Goal: Transaction & Acquisition: Book appointment/travel/reservation

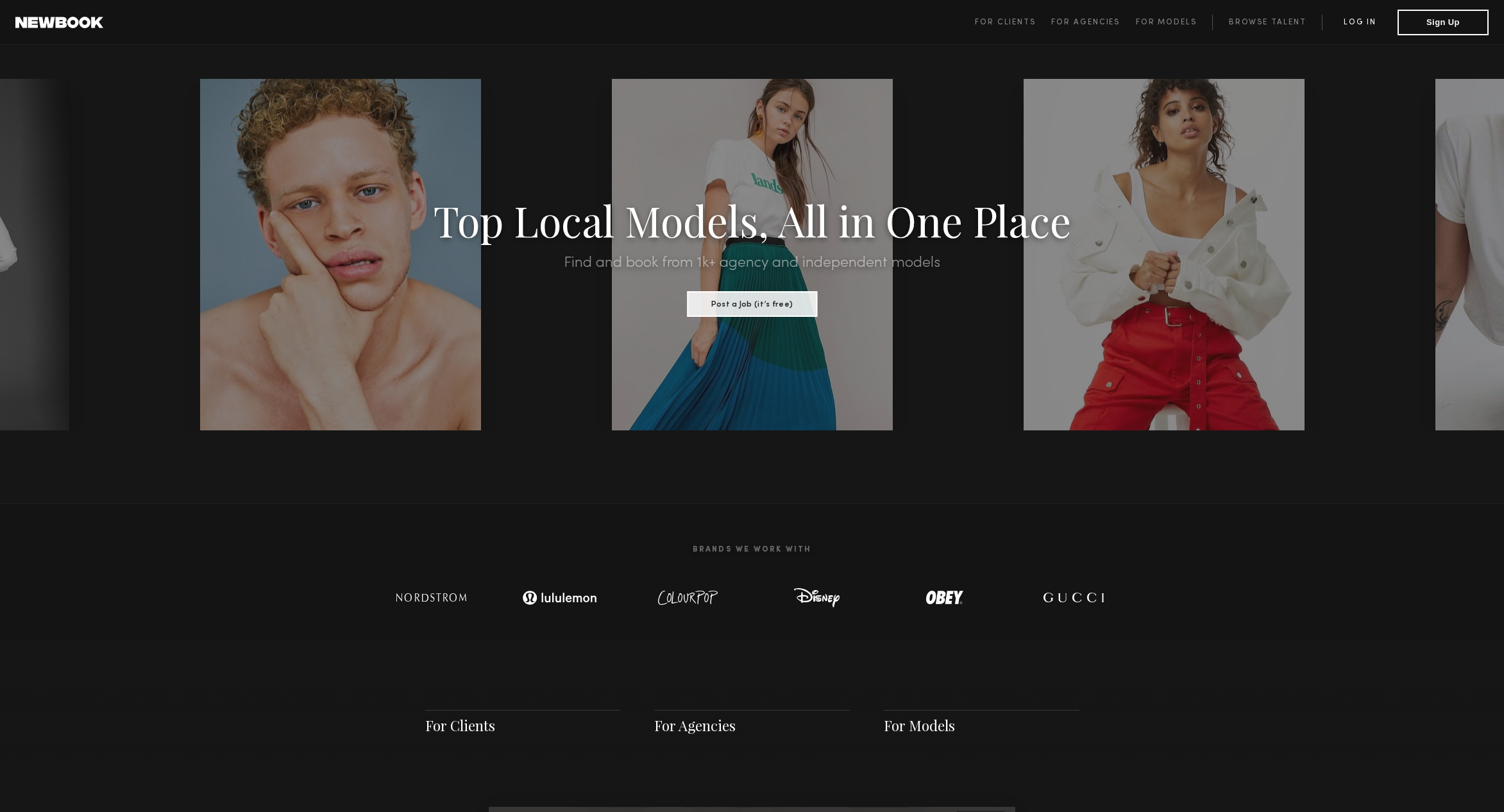
click at [1345, 25] on link "Log in" at bounding box center [1359, 22] width 76 height 15
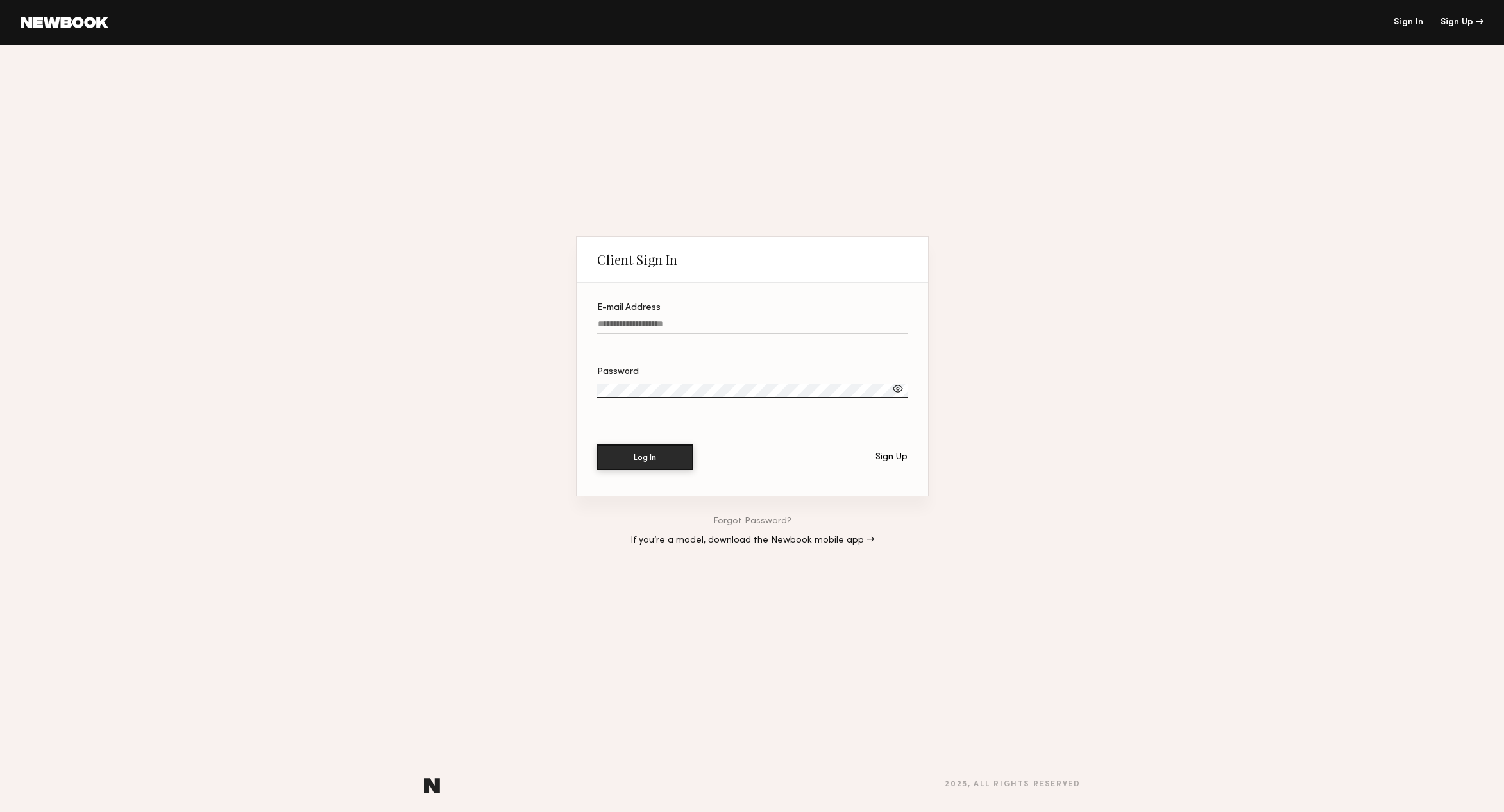
type input "**********"
click at [655, 463] on button "Log In" at bounding box center [645, 456] width 96 height 26
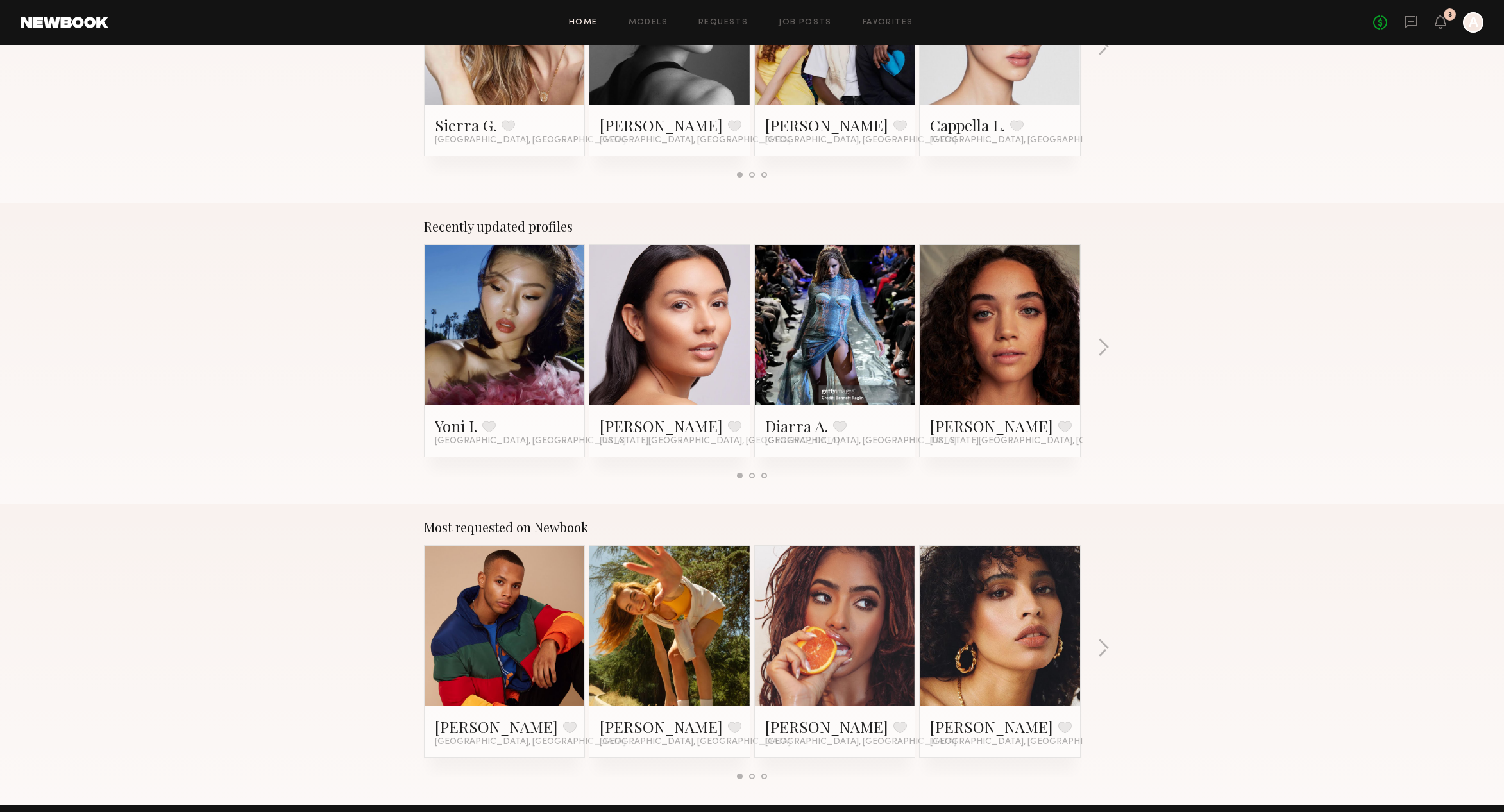
scroll to position [712, 0]
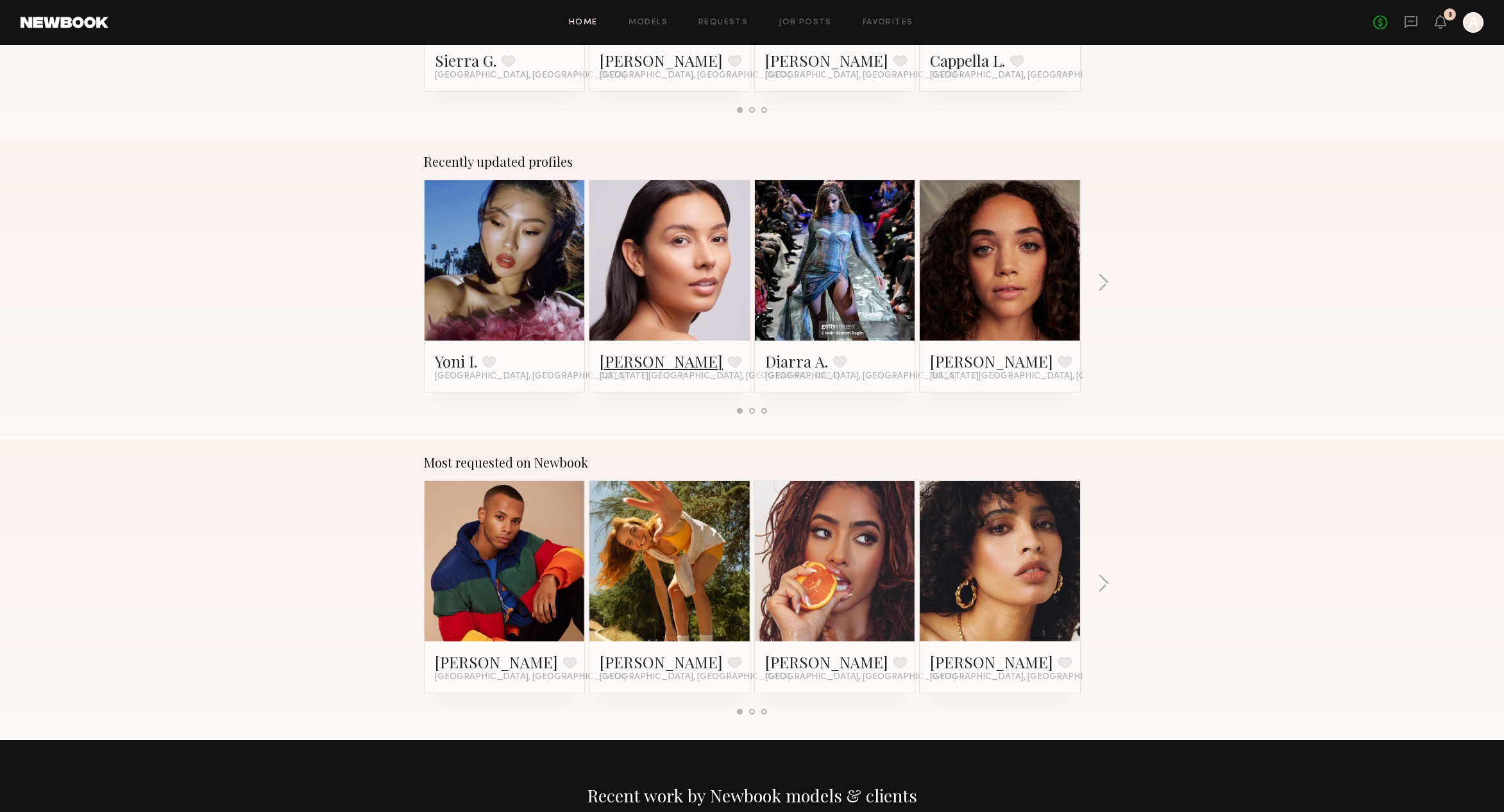
click at [627, 369] on link "Andrea V." at bounding box center [661, 360] width 123 height 20
click at [1098, 280] on button "button" at bounding box center [1103, 284] width 12 height 21
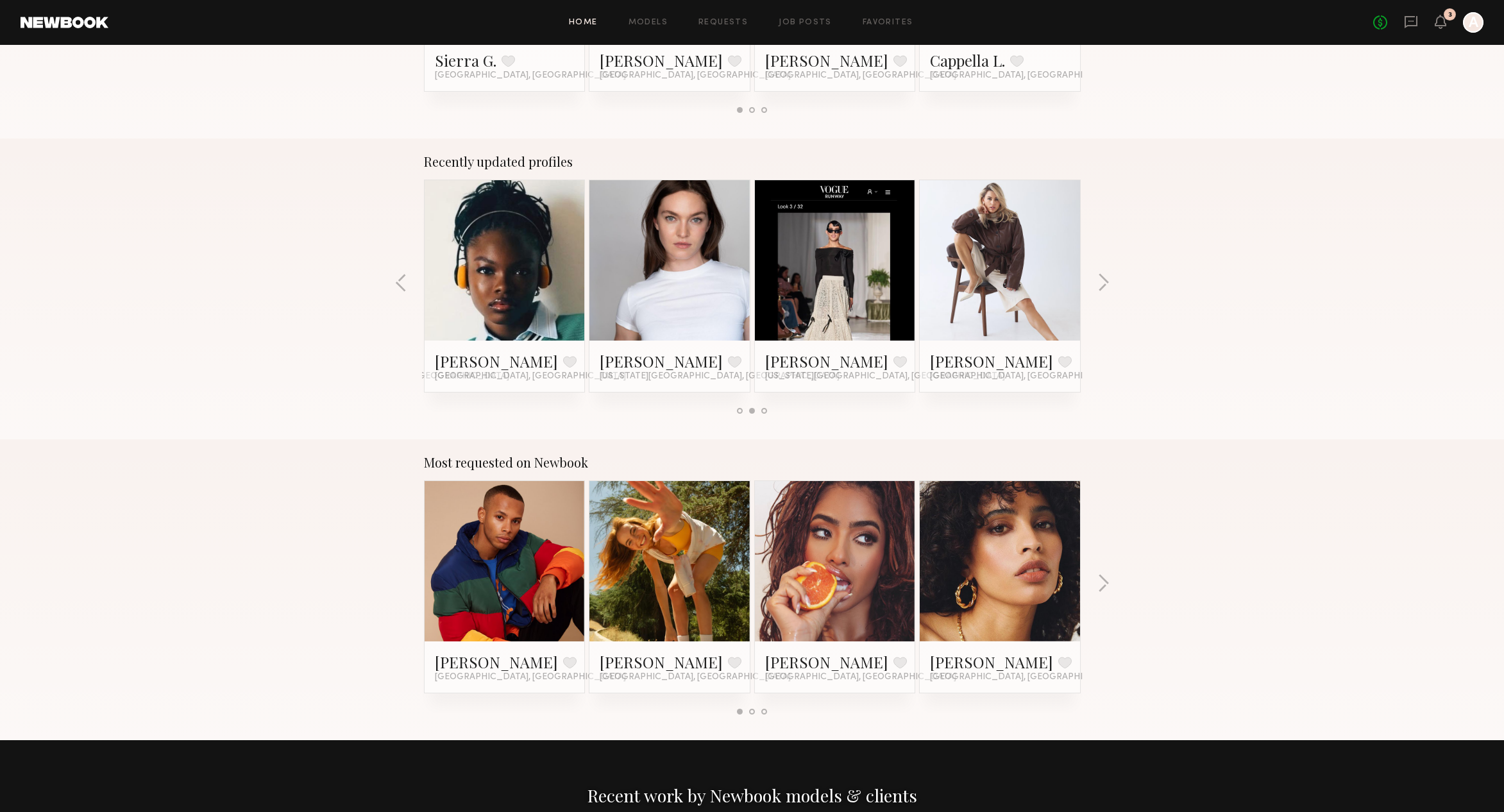
click at [1019, 242] on link at bounding box center [1000, 260] width 78 height 160
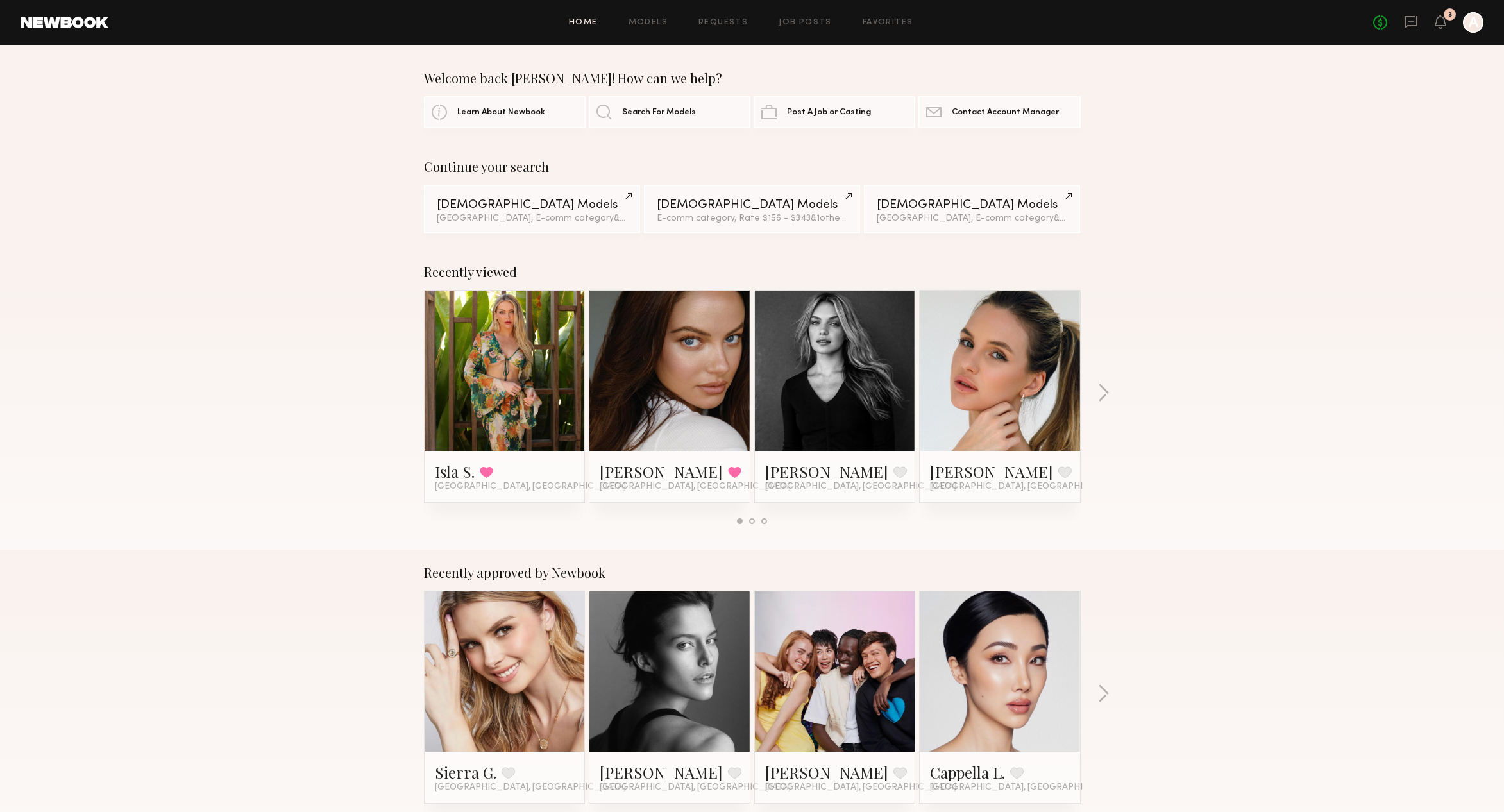
scroll to position [0, 0]
click at [637, 23] on link "Models" at bounding box center [648, 22] width 39 height 9
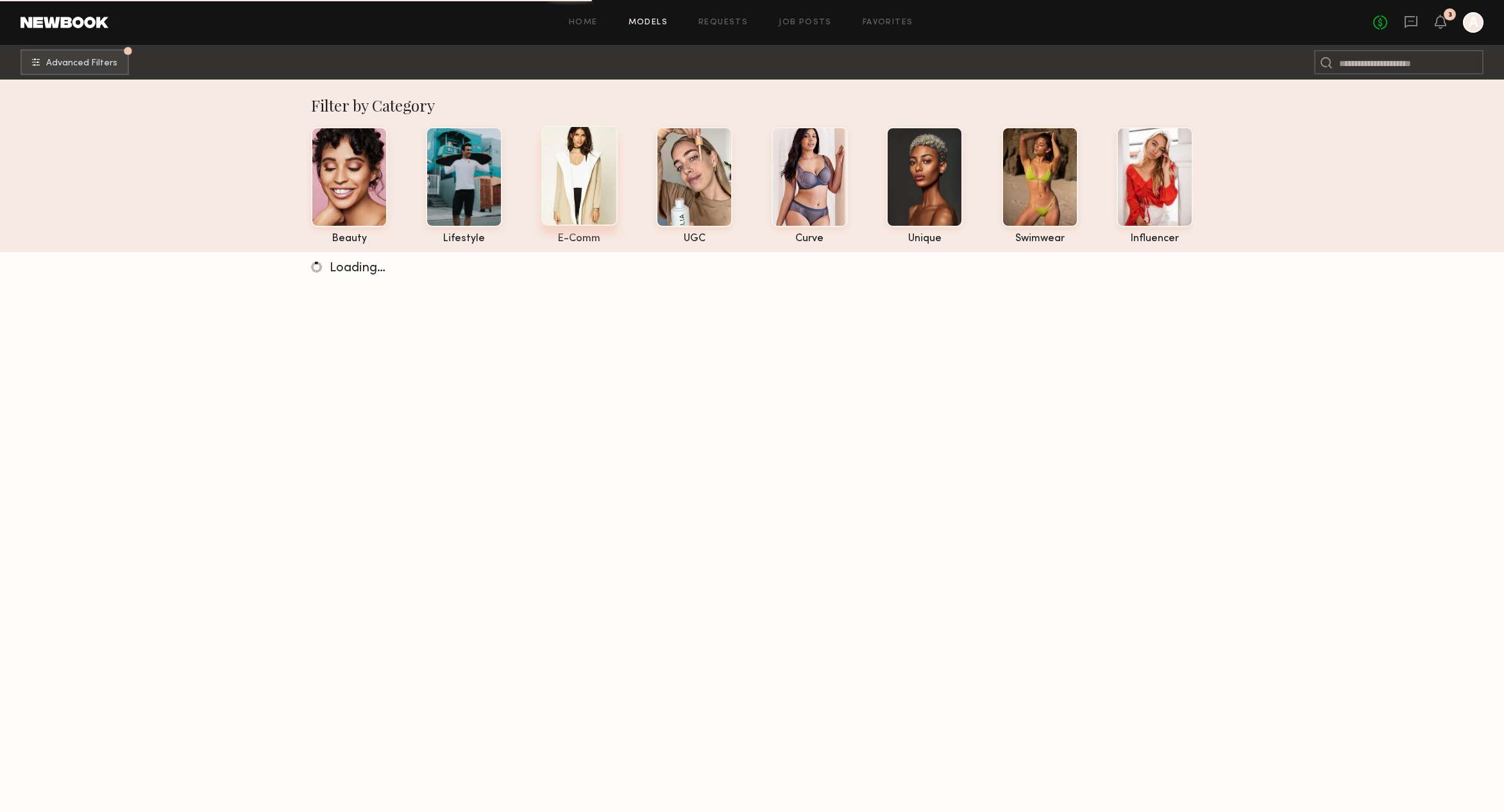
click at [588, 203] on div at bounding box center [580, 176] width 77 height 100
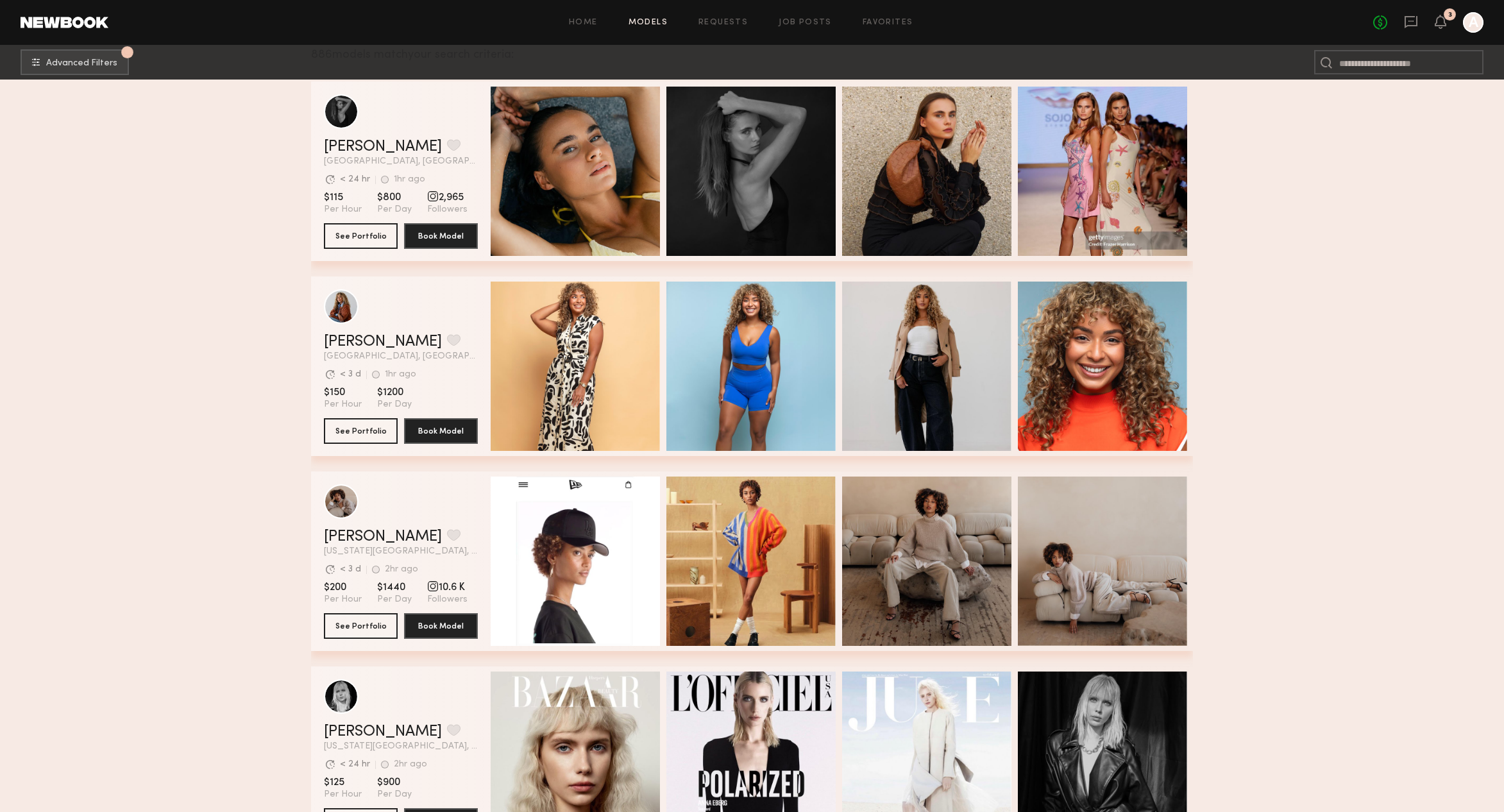
scroll to position [168, 0]
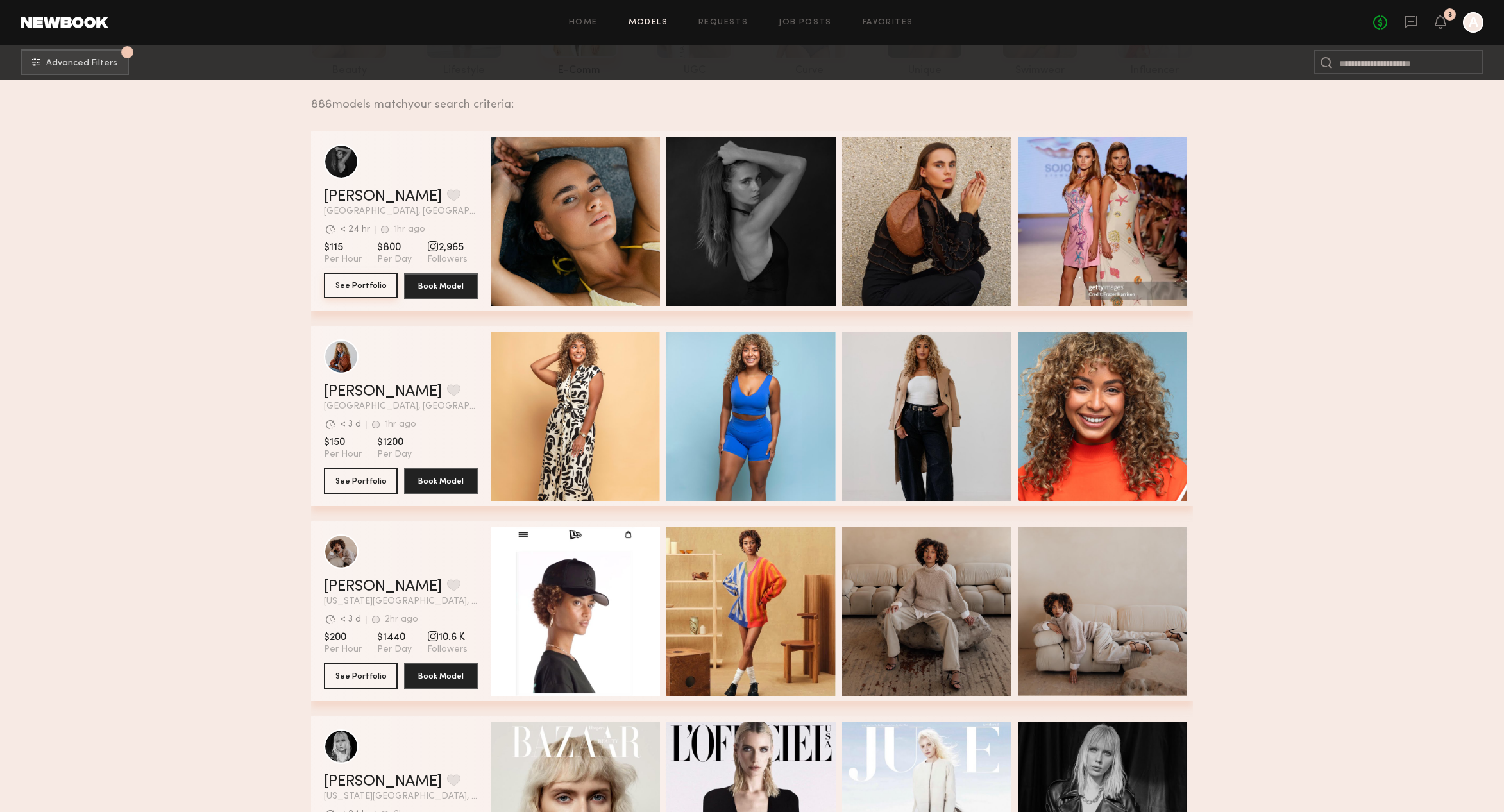
click at [359, 275] on button "See Portfolio" at bounding box center [360, 285] width 74 height 26
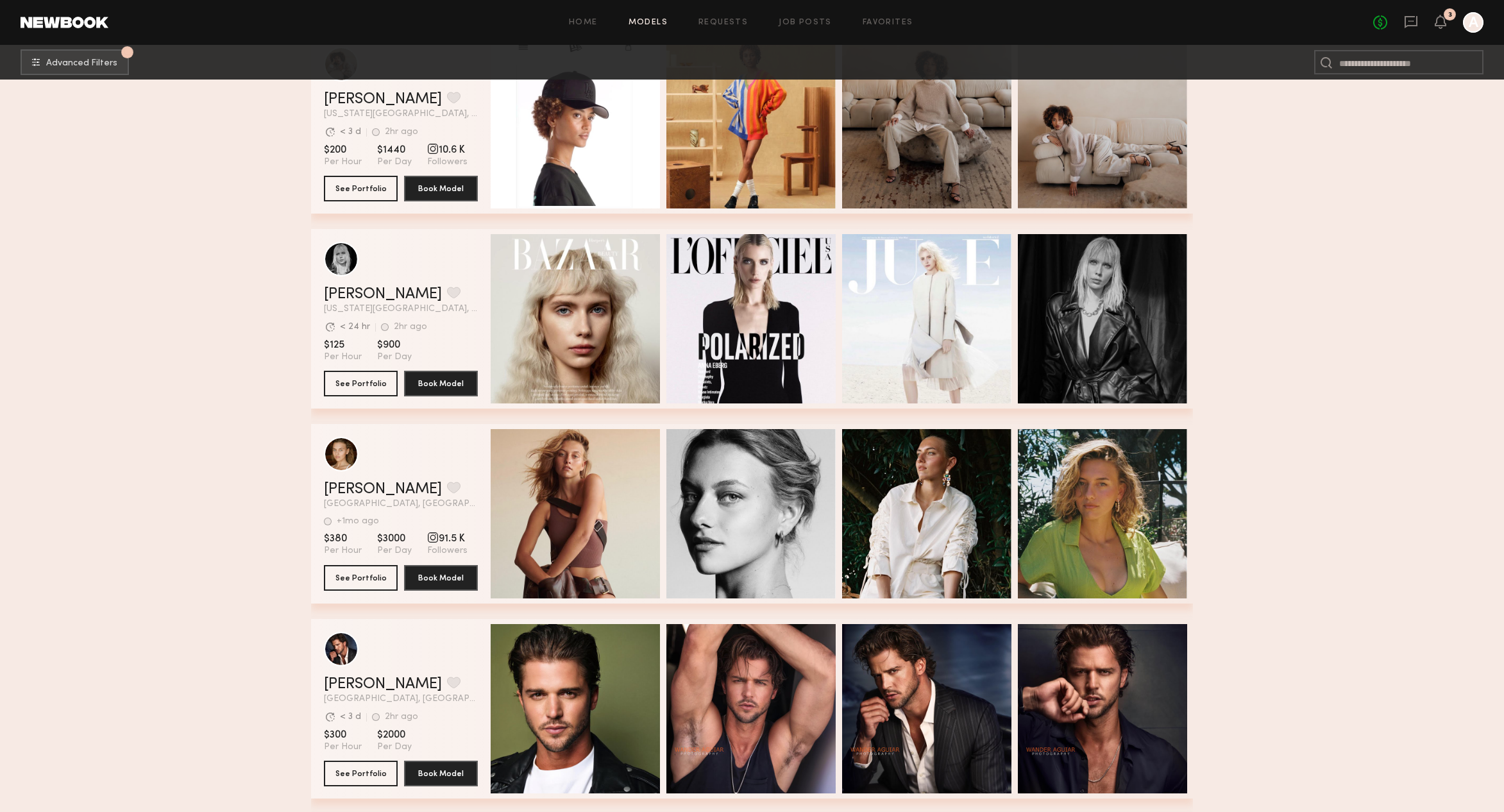
scroll to position [1161, 0]
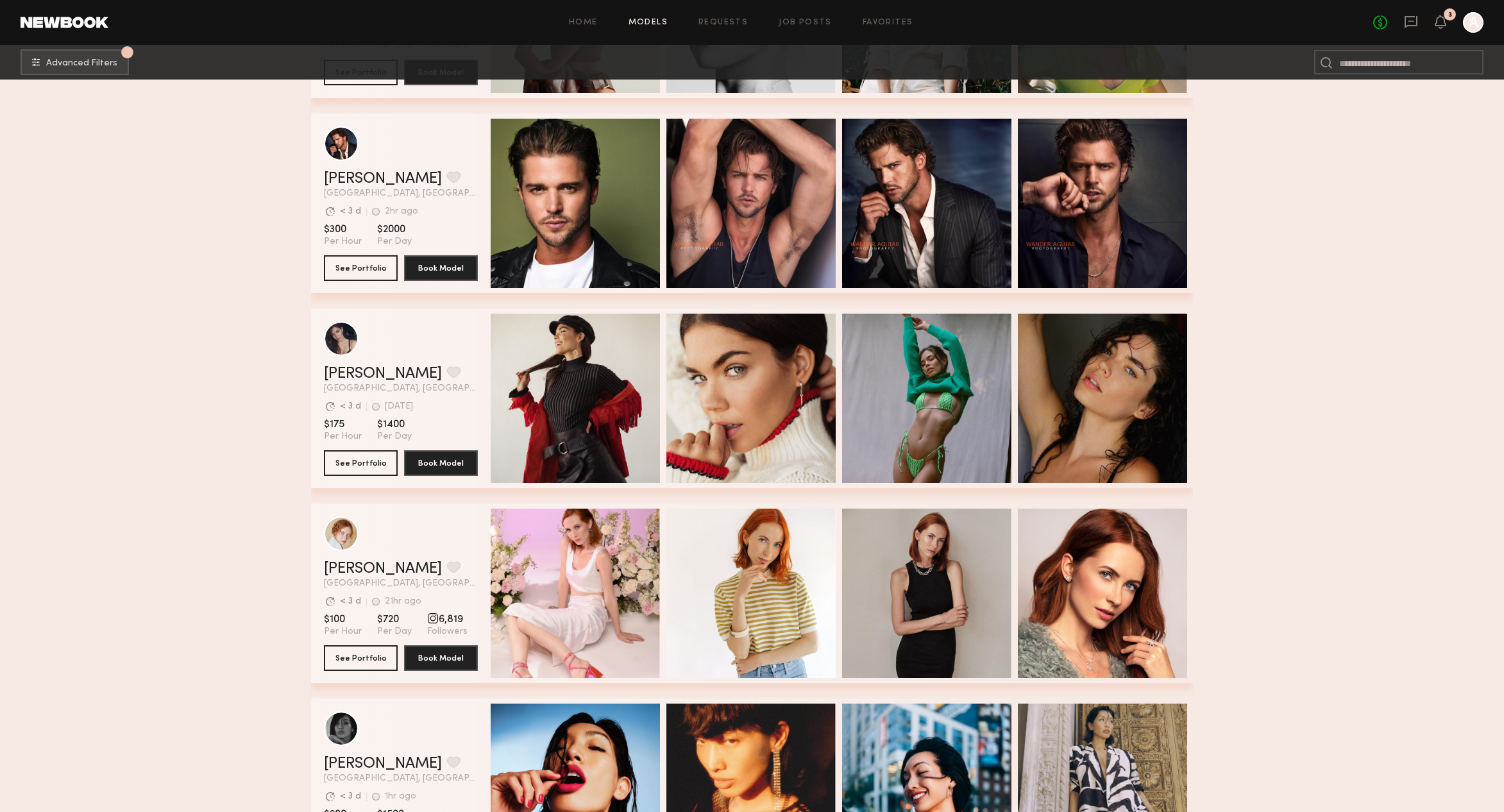
click at [364, 447] on section "Aarika W. Favorite Los Angeles, CA Avg. request response time < 3 d 1d ago Last…" at bounding box center [400, 398] width 154 height 180
click at [364, 463] on button "See Portfolio" at bounding box center [360, 462] width 74 height 26
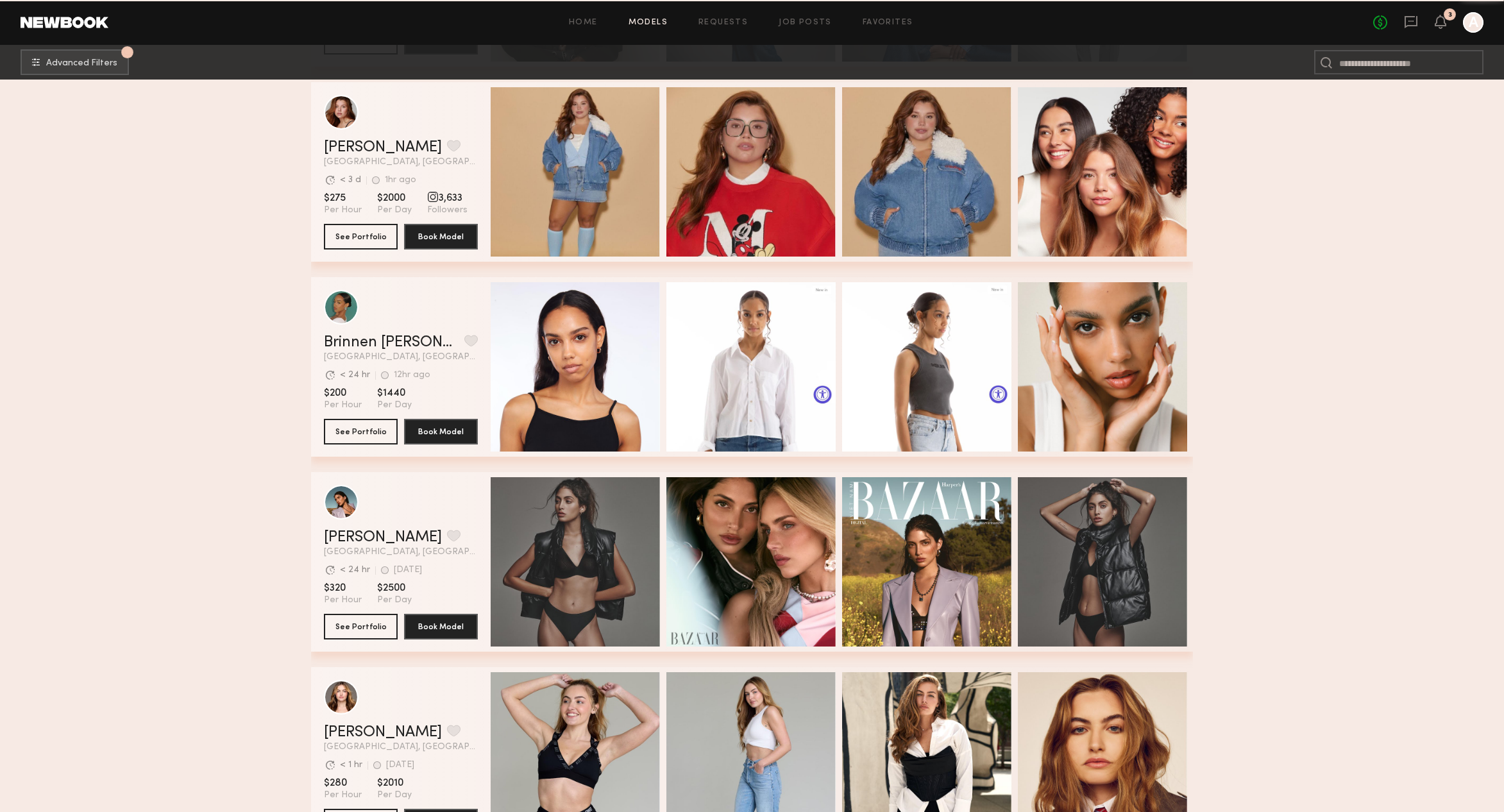
scroll to position [6708, 0]
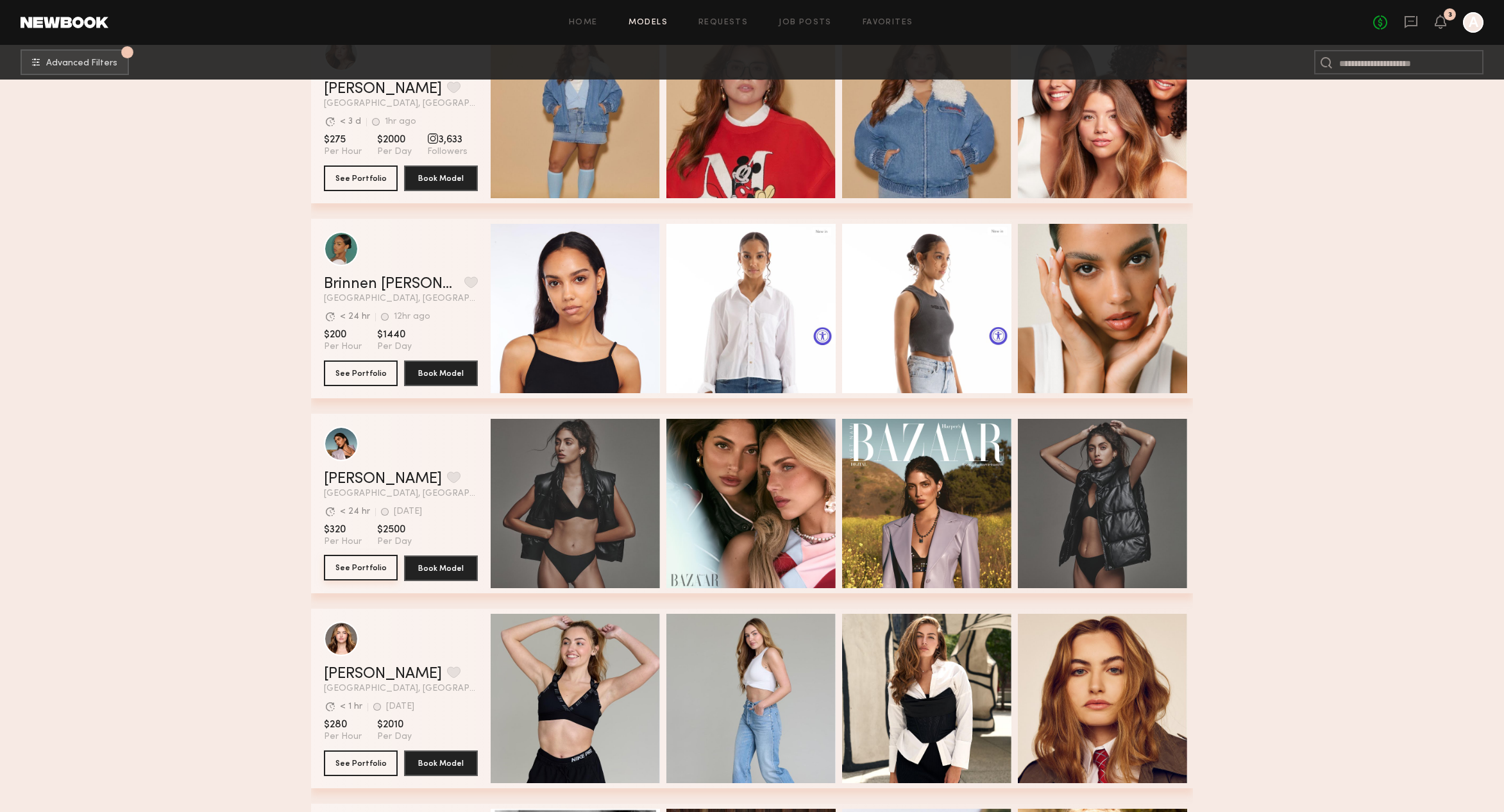
click at [371, 569] on button "See Portfolio" at bounding box center [360, 567] width 74 height 26
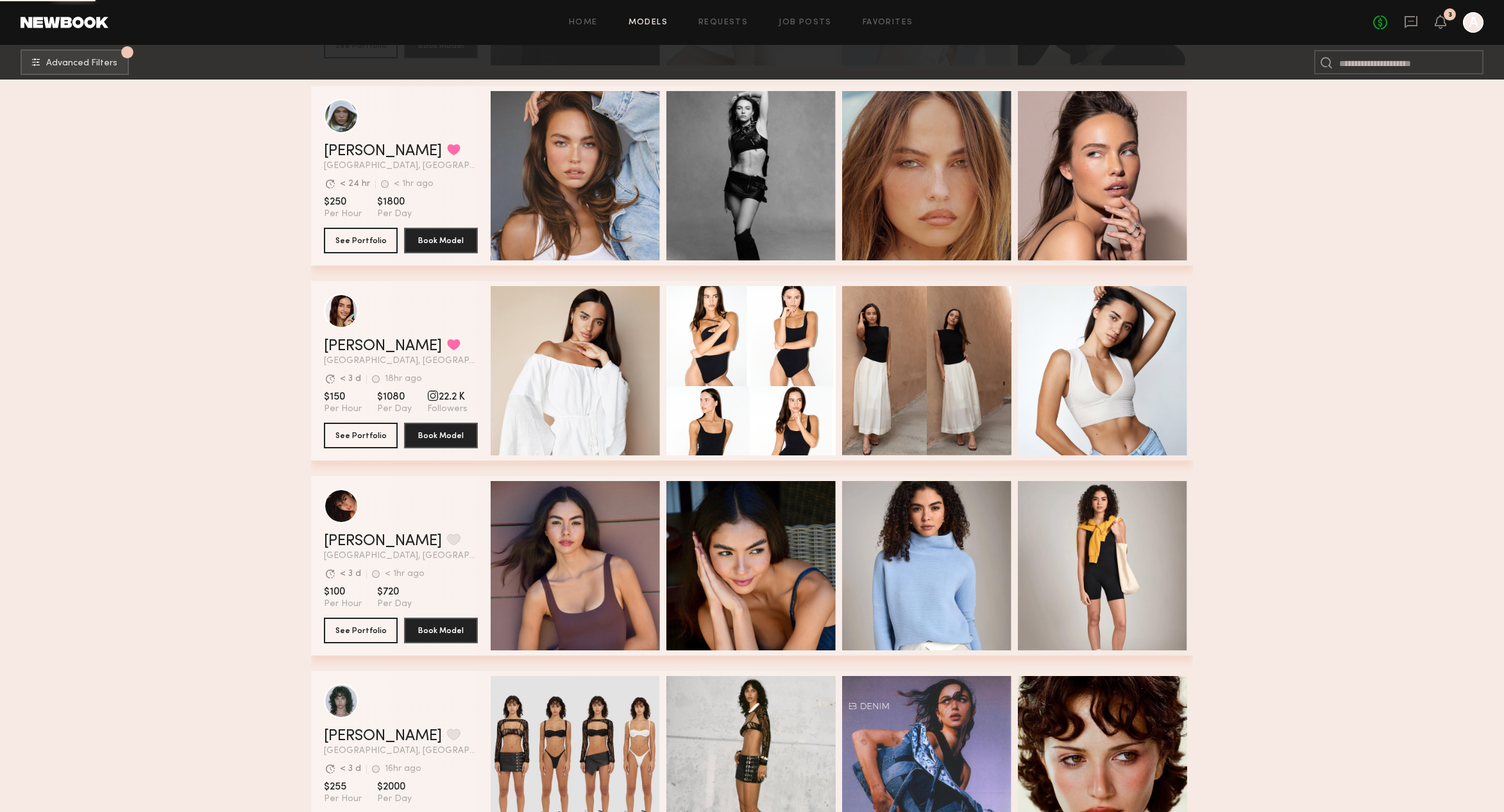
scroll to position [8116, 0]
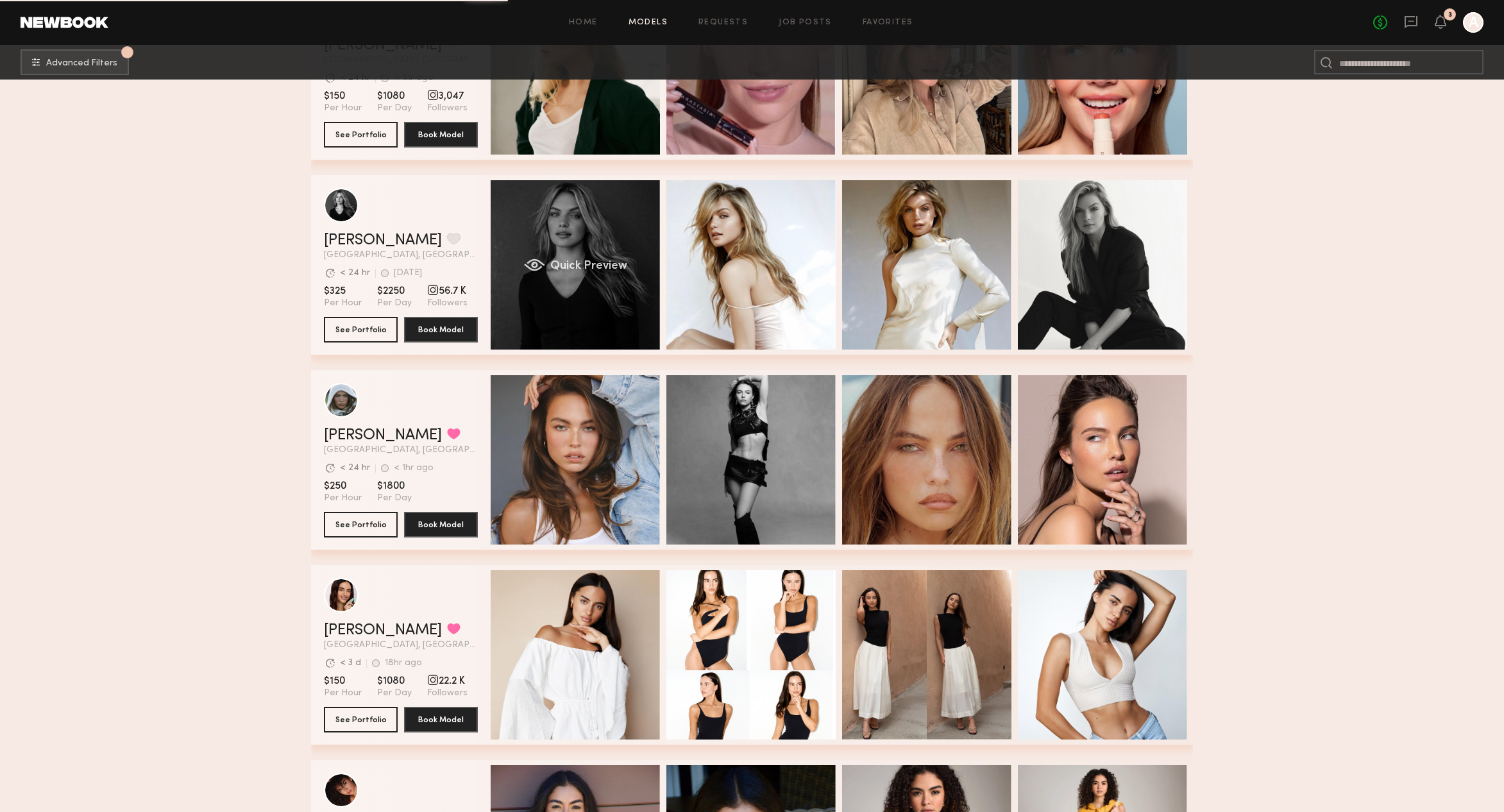
click at [601, 296] on div "Quick Preview" at bounding box center [575, 265] width 169 height 169
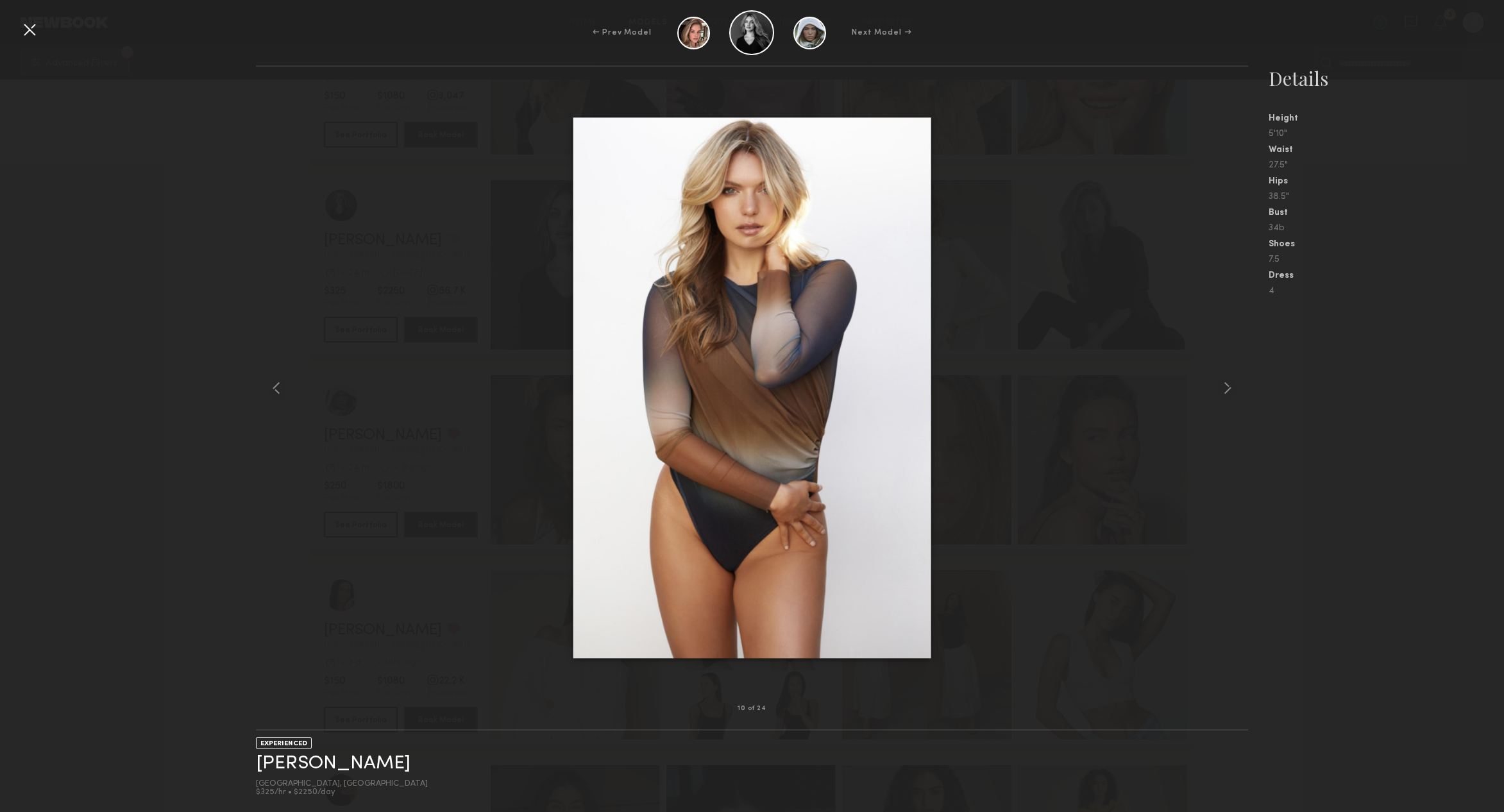
click at [34, 46] on div "← Prev Model Next Model →" at bounding box center [752, 33] width 1504 height 45
click at [38, 29] on div at bounding box center [29, 29] width 20 height 20
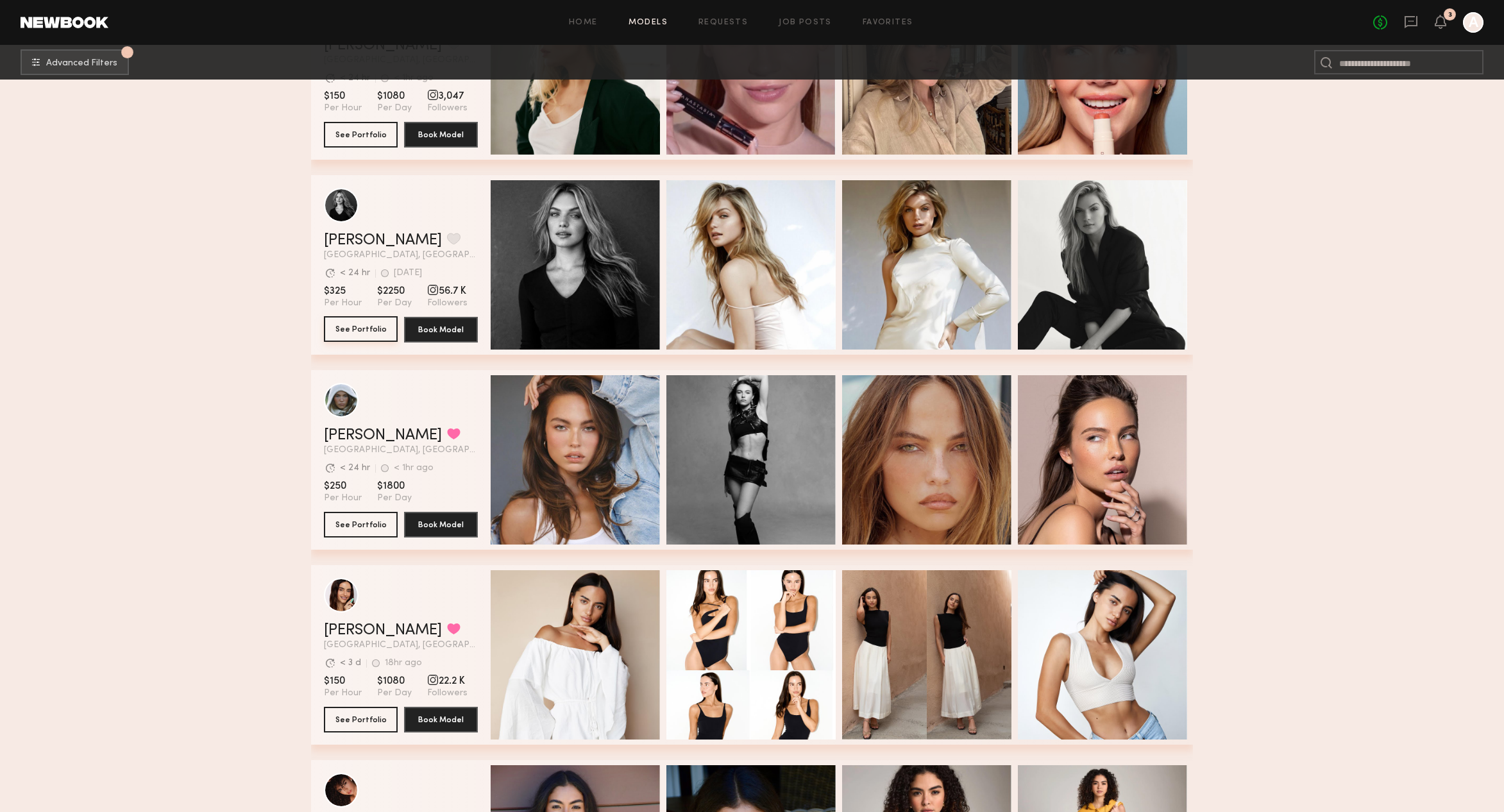
click at [373, 323] on button "See Portfolio" at bounding box center [360, 329] width 74 height 26
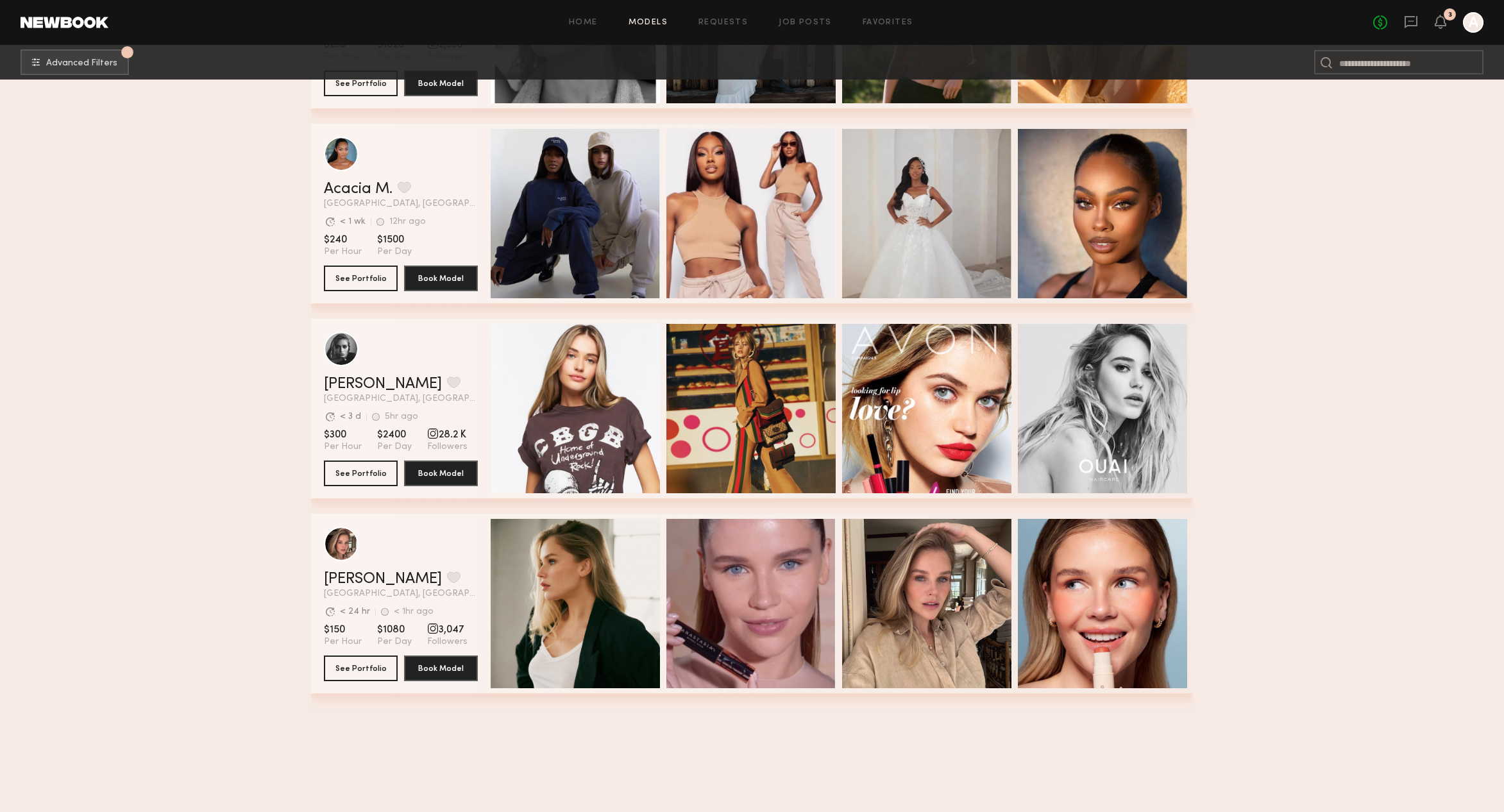
scroll to position [7008, 0]
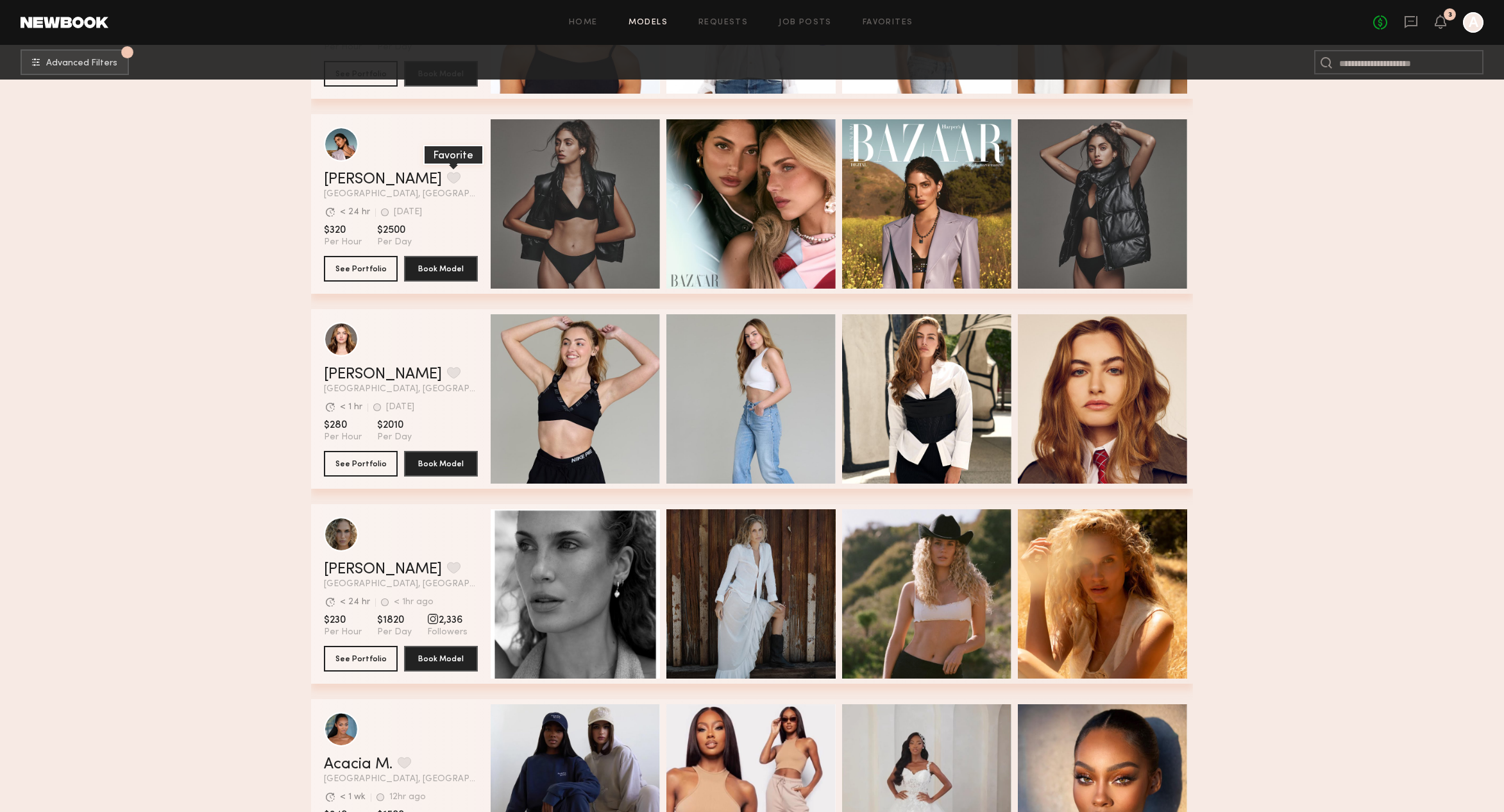
click at [447, 179] on button "grid" at bounding box center [454, 177] width 13 height 11
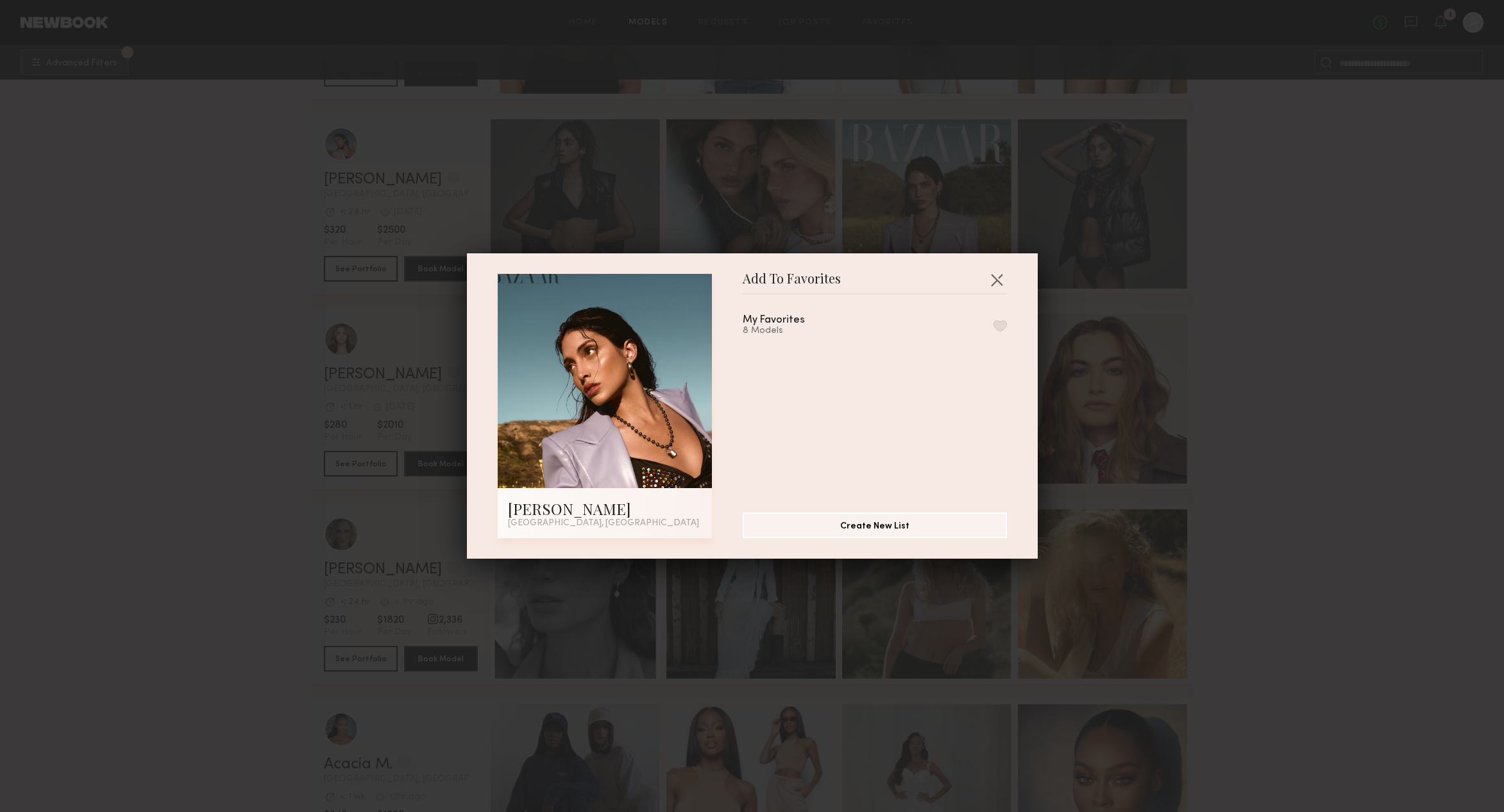
click at [997, 325] on button "button" at bounding box center [1000, 325] width 13 height 11
click at [1000, 280] on button "button" at bounding box center [996, 279] width 20 height 20
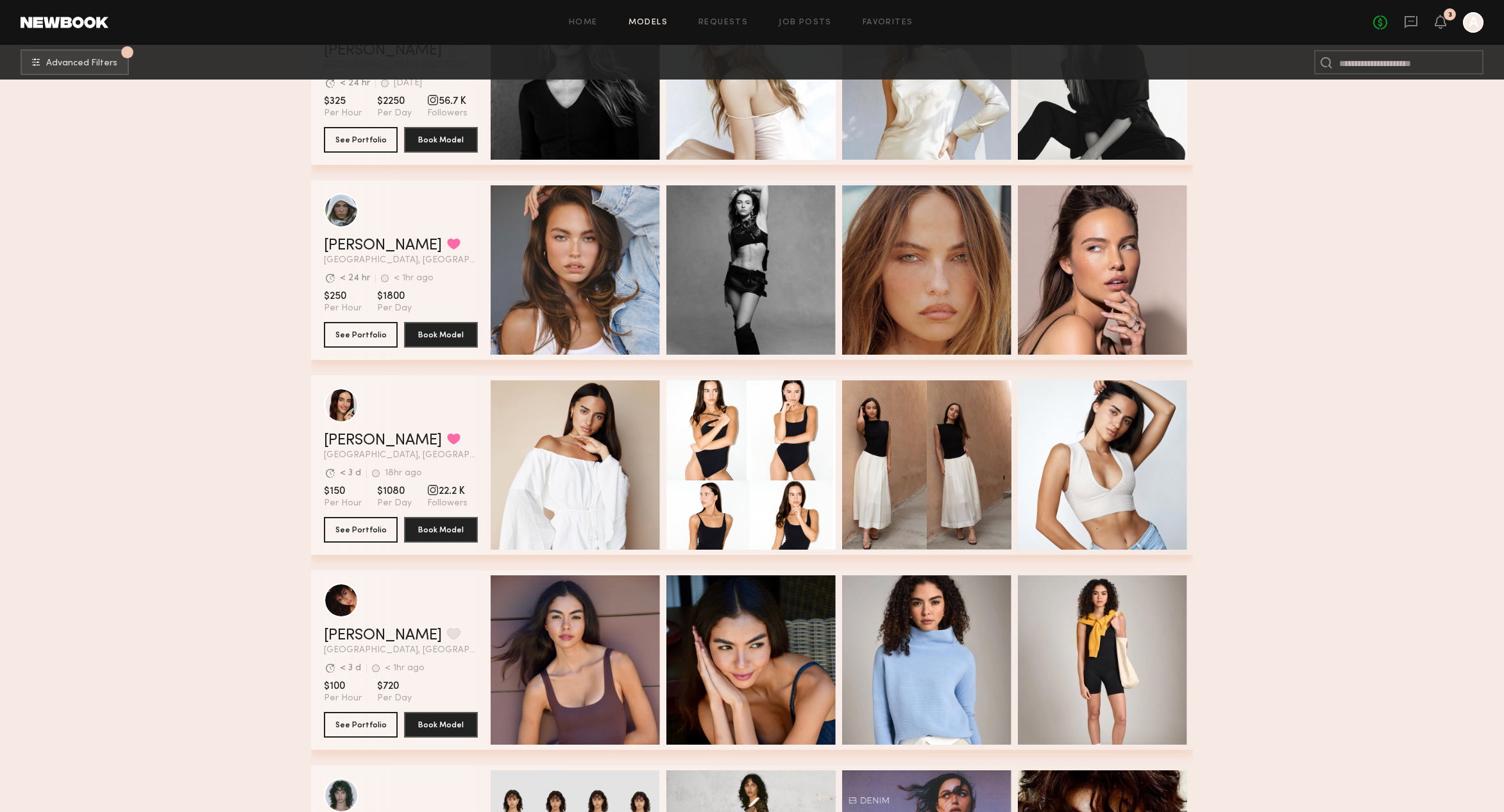
scroll to position [8346, 0]
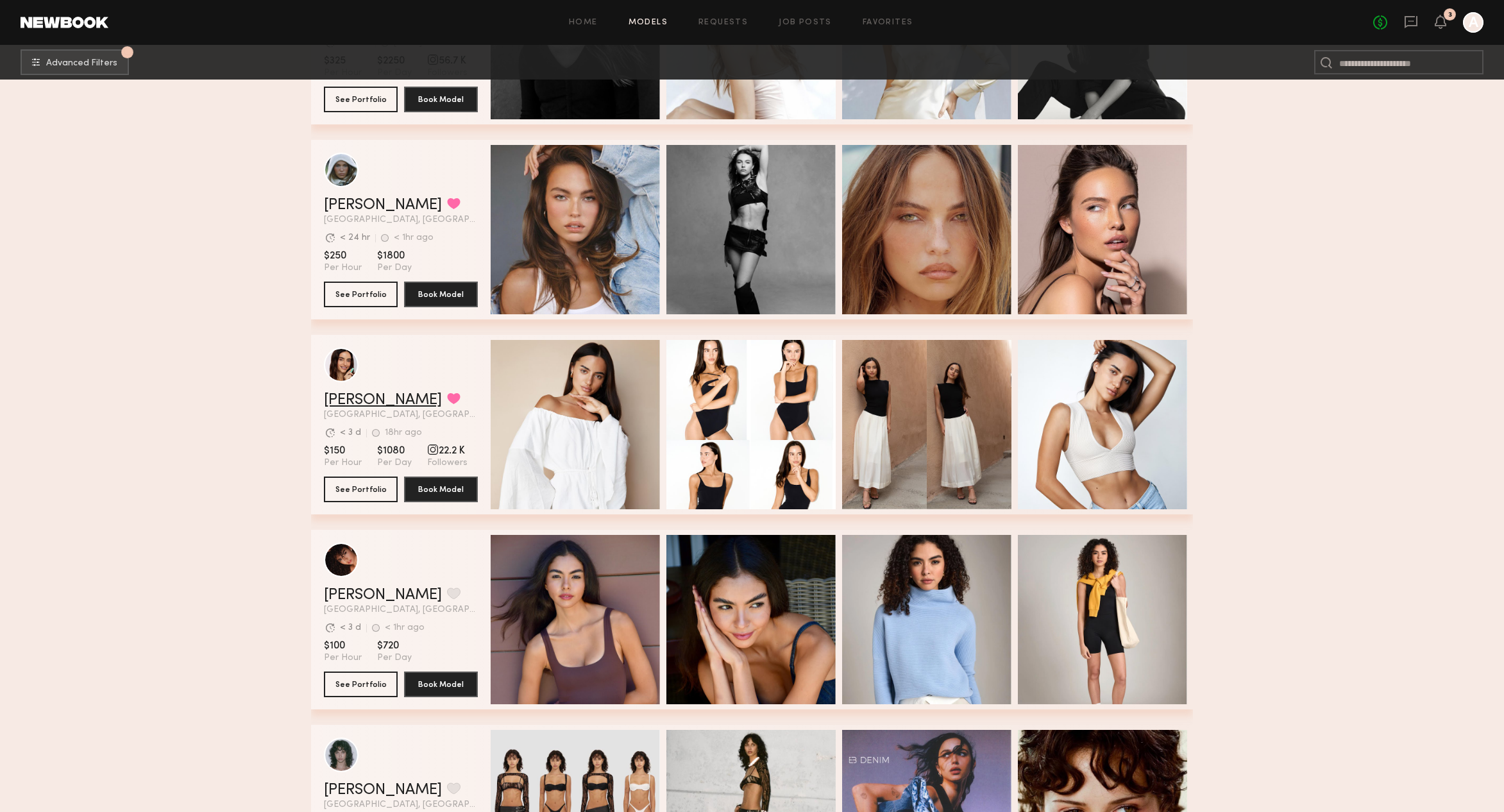
click at [350, 399] on link "Anna S." at bounding box center [382, 399] width 118 height 15
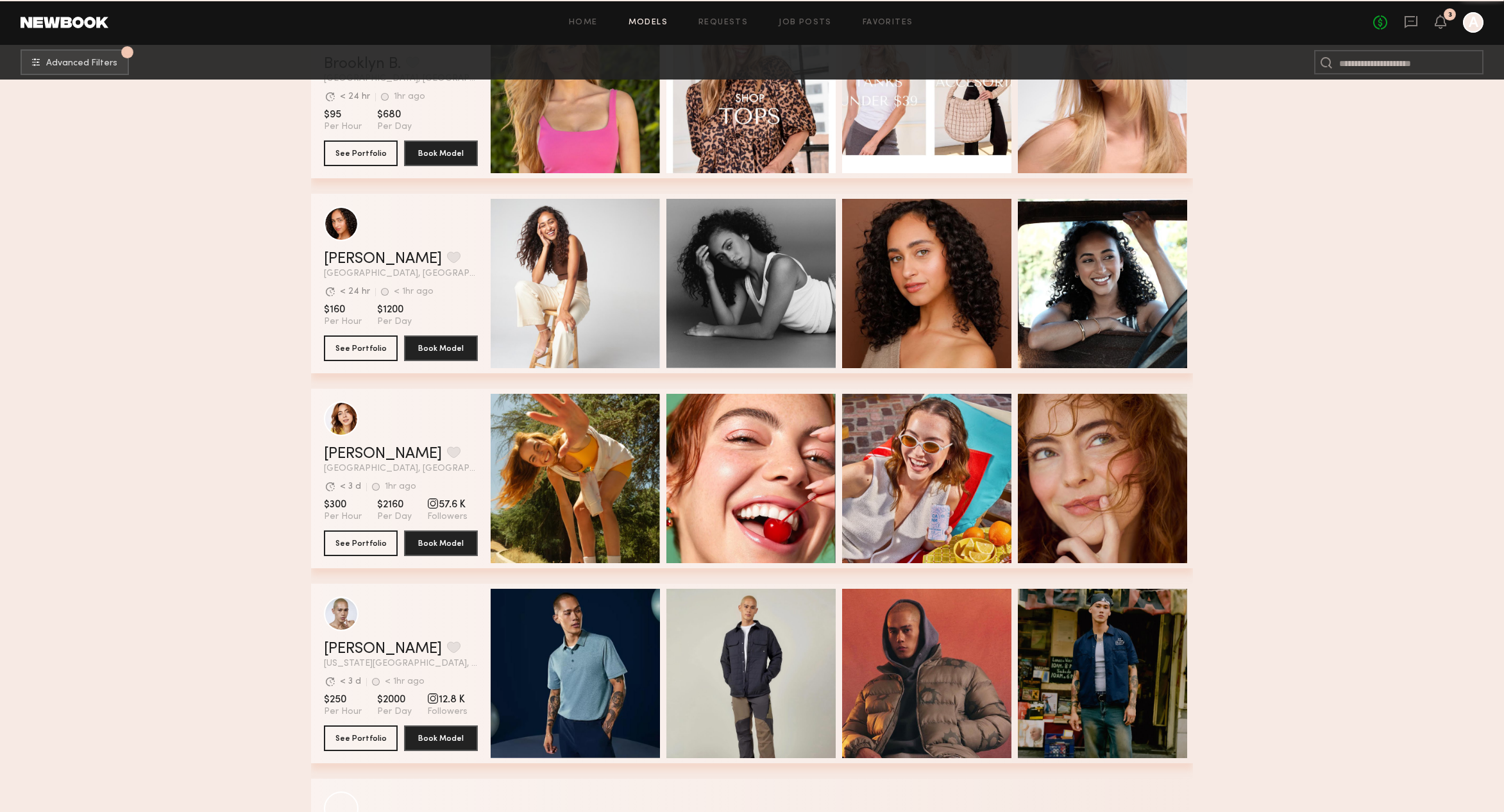
scroll to position [11216, 0]
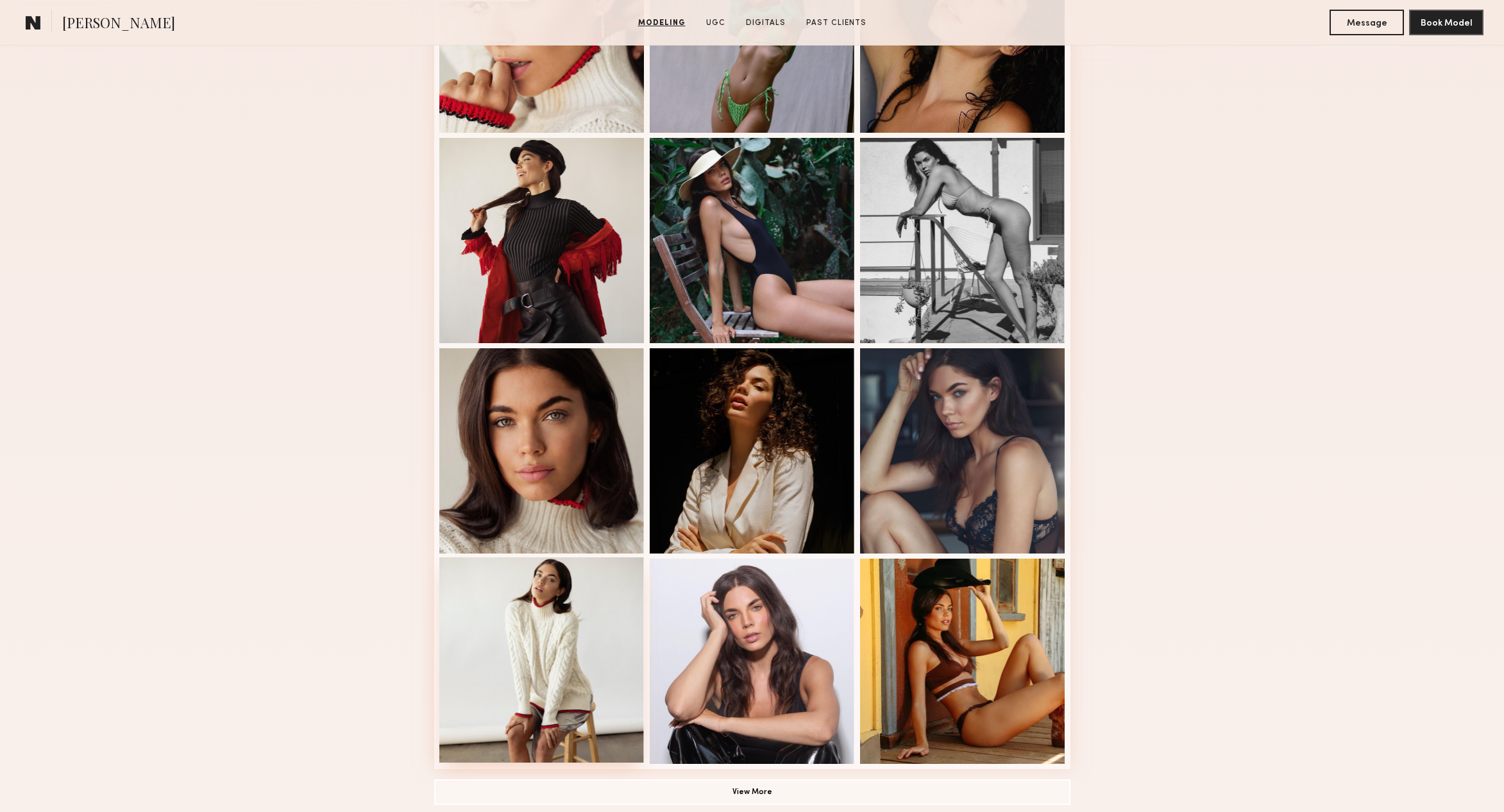
scroll to position [277, 0]
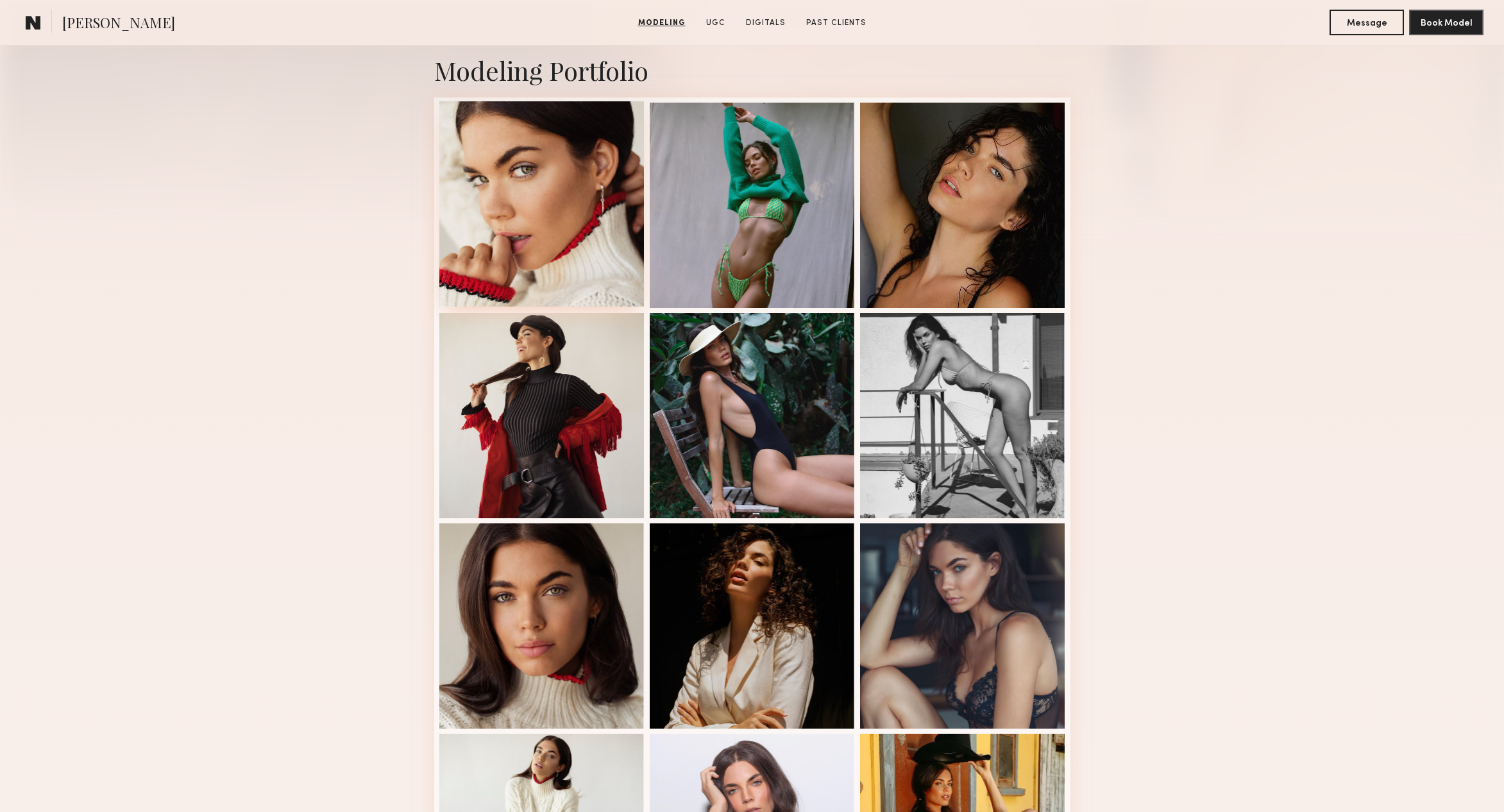
click at [506, 157] on div at bounding box center [541, 203] width 205 height 205
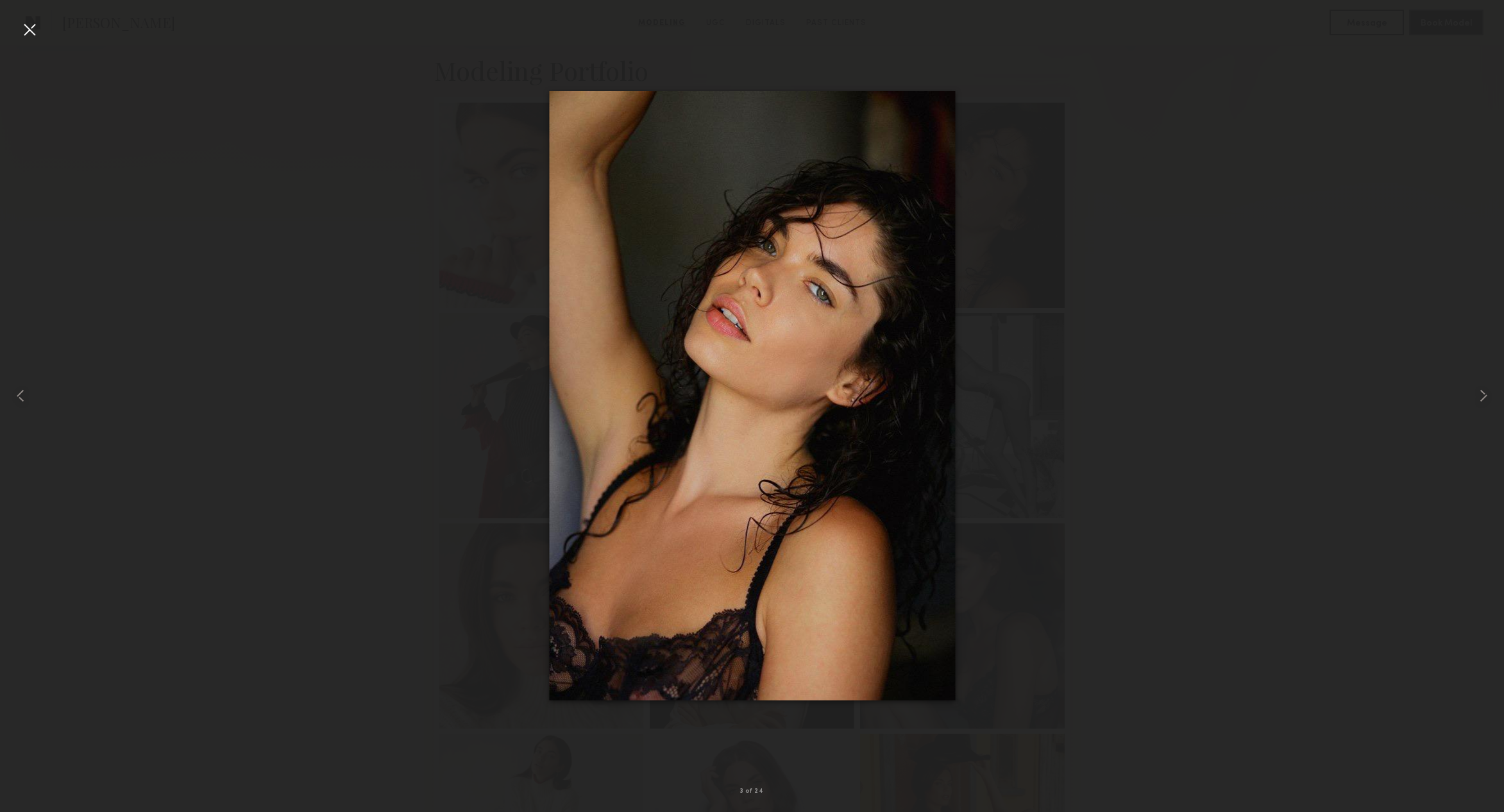
click at [32, 29] on div at bounding box center [29, 29] width 20 height 20
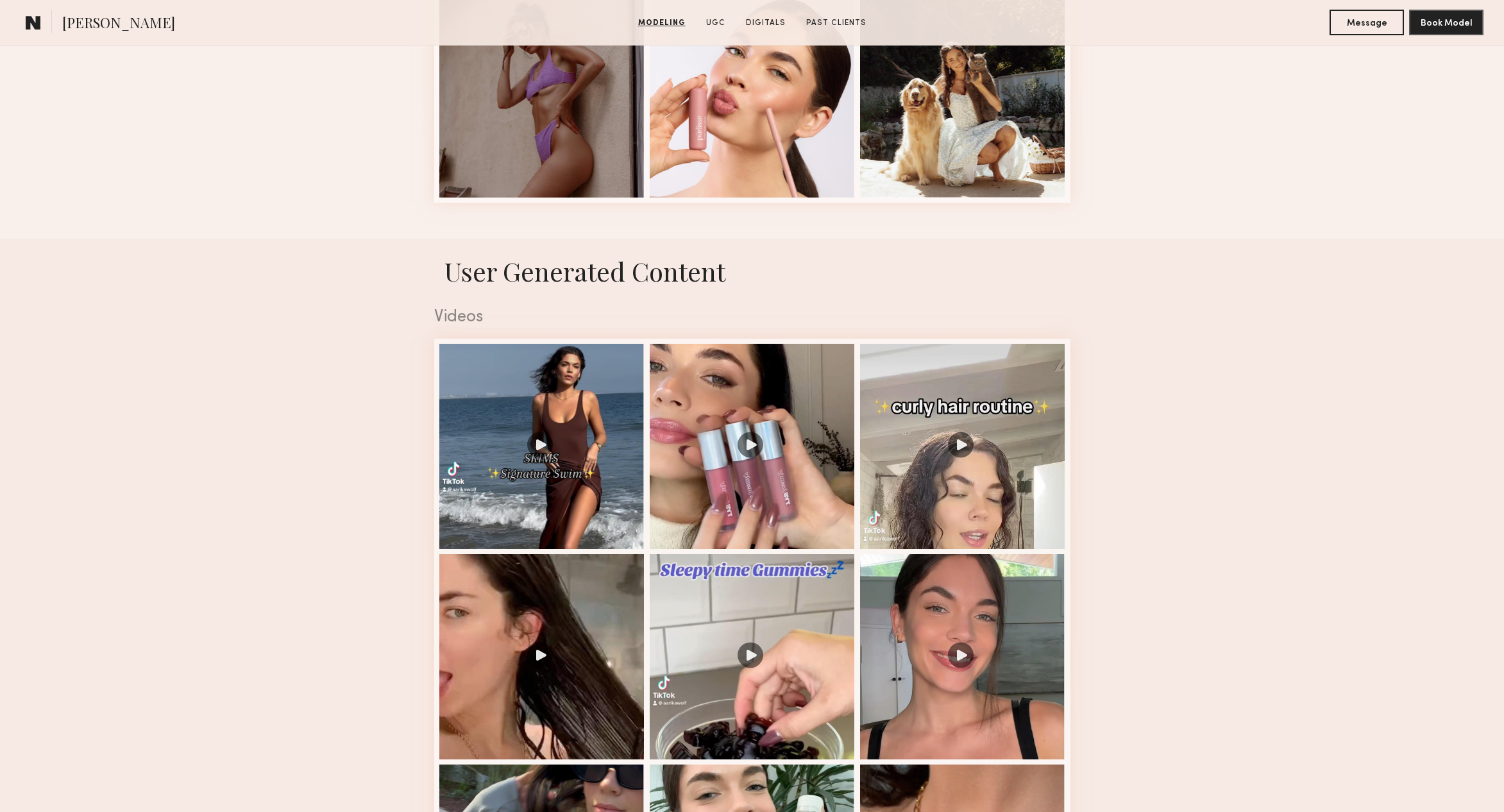
scroll to position [2060, 0]
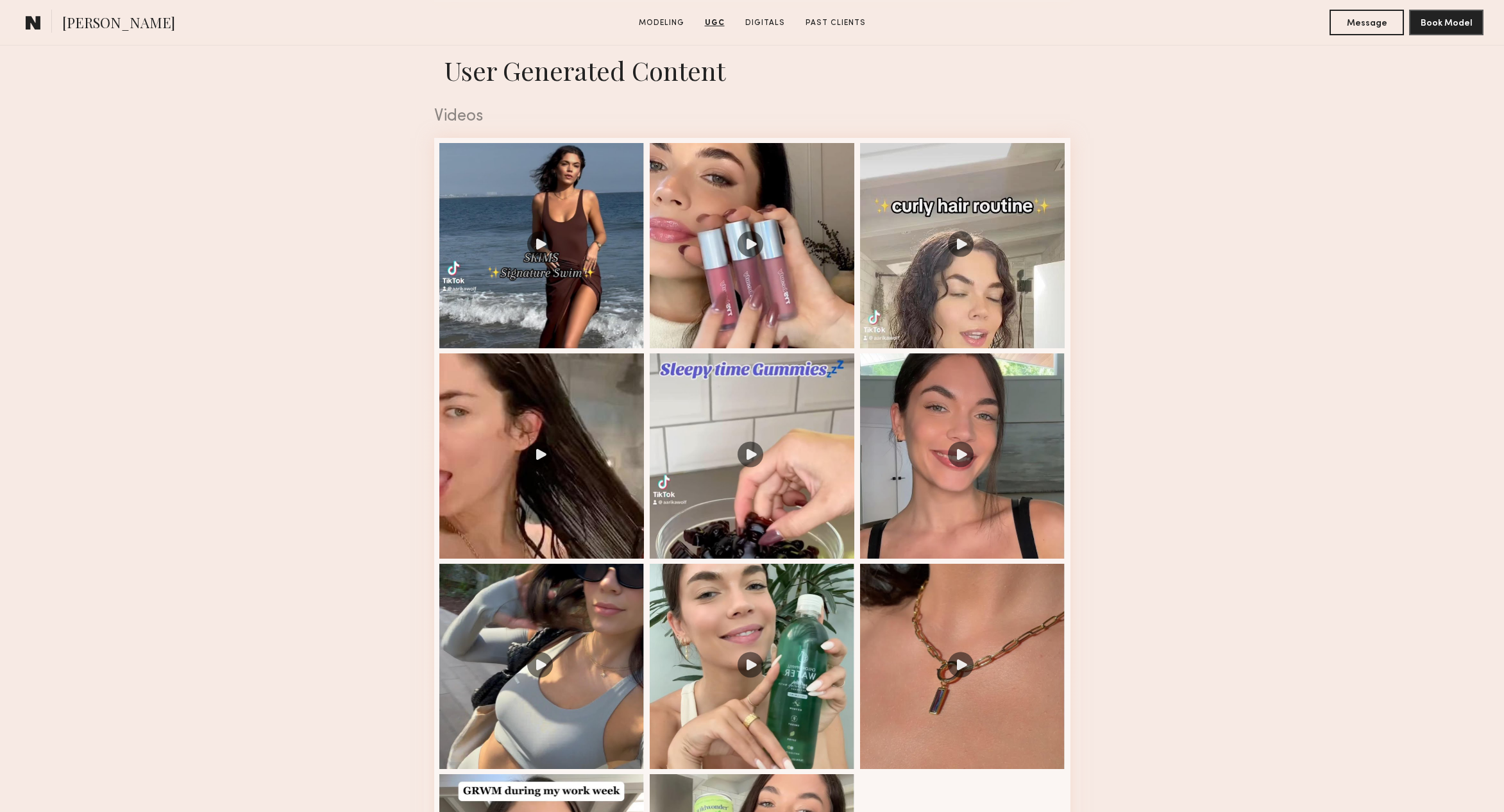
click at [743, 3] on section "Aarika W. Modeling UGC Digitals Past Clients Message Book Model" at bounding box center [752, 22] width 1504 height 46
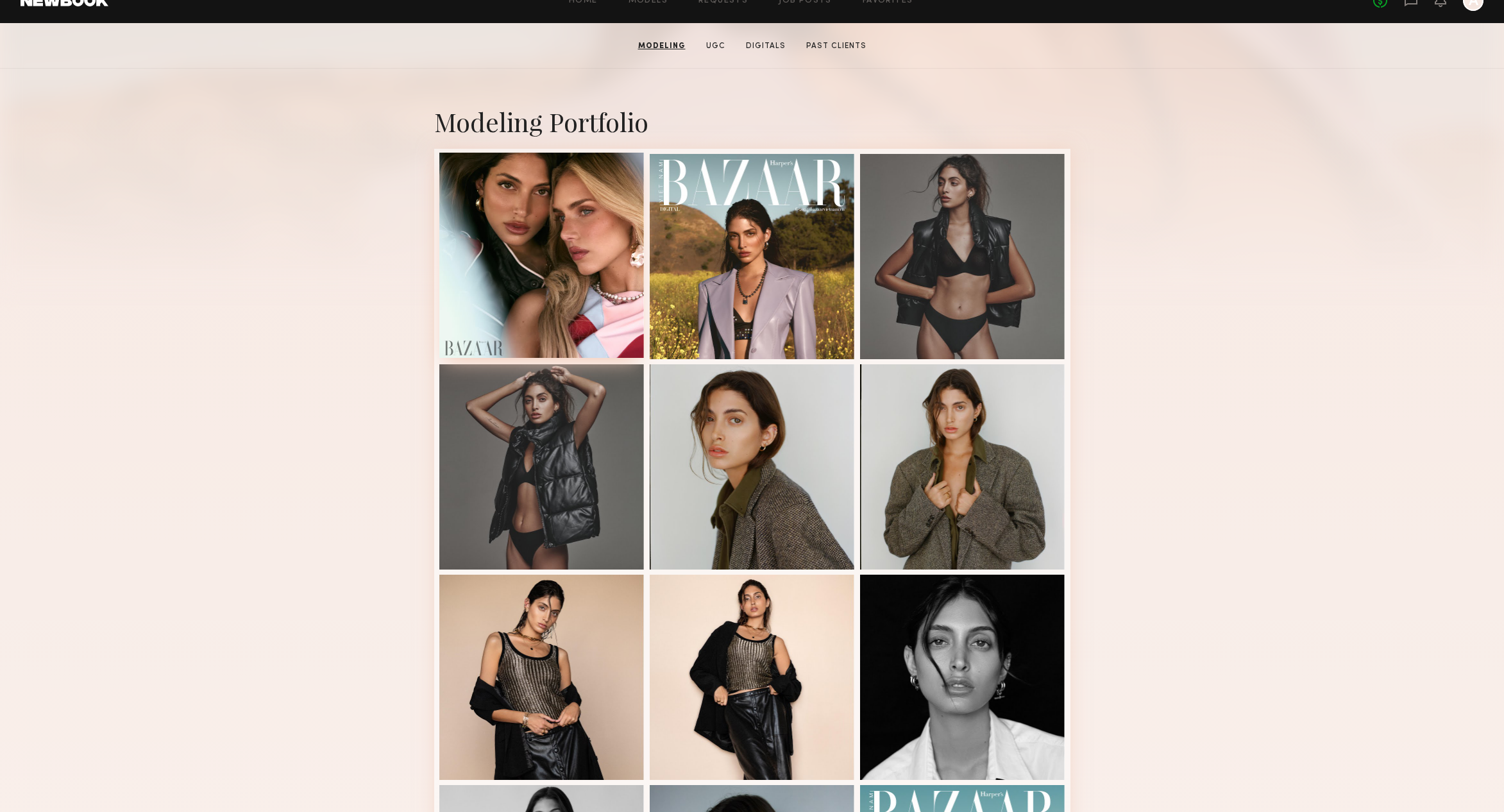
scroll to position [200, 0]
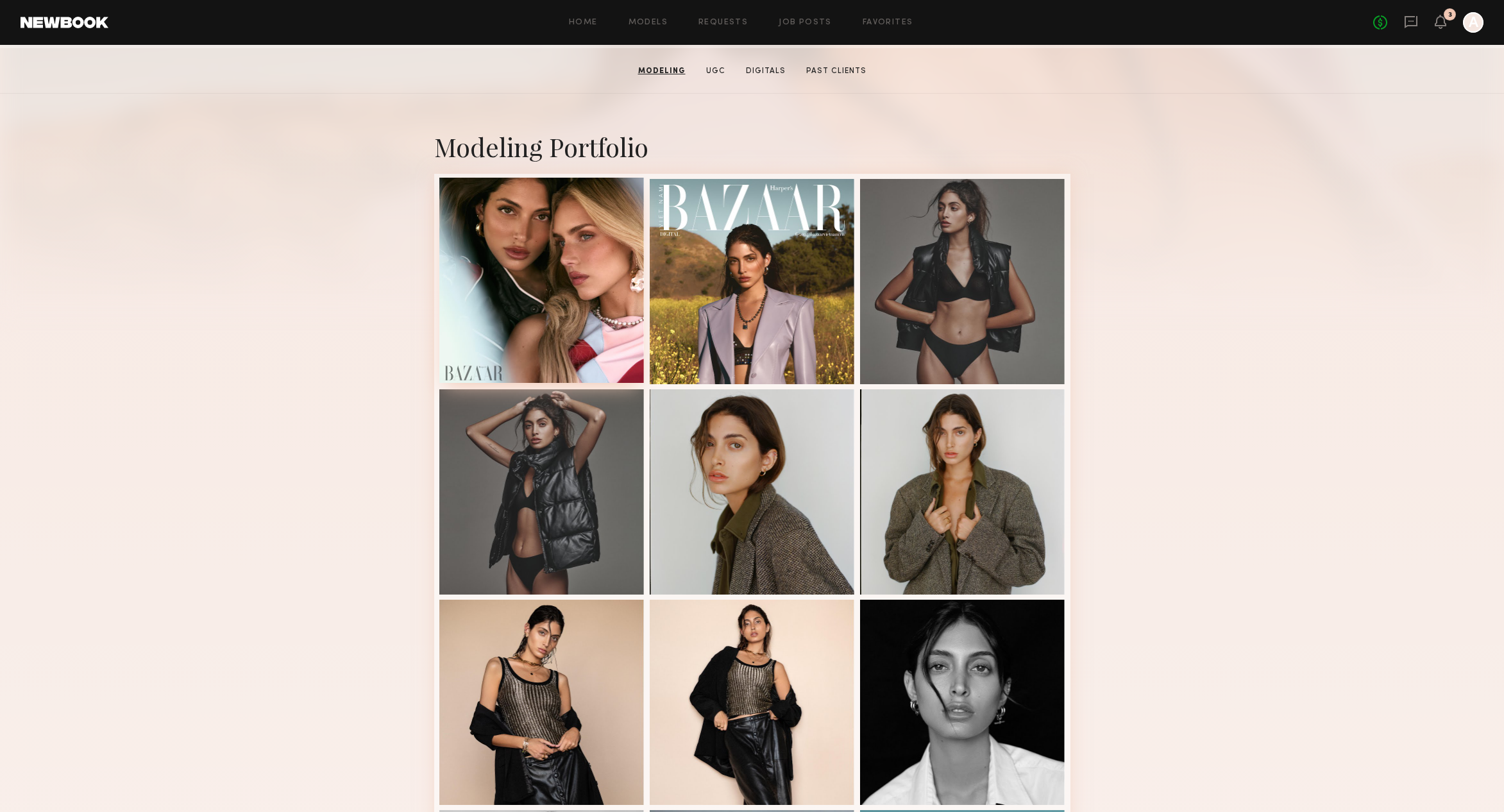
click at [588, 279] on div at bounding box center [541, 280] width 205 height 205
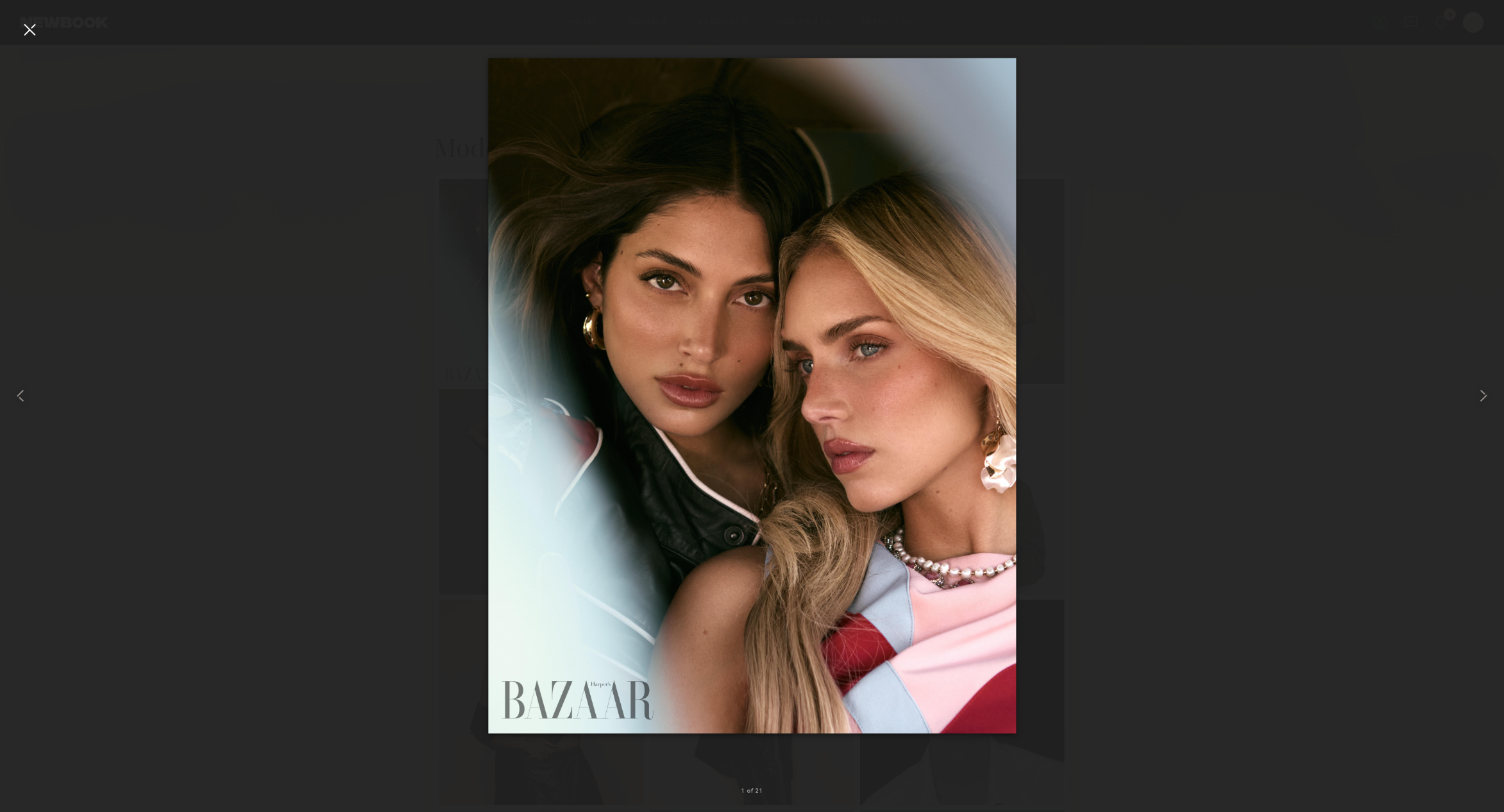
click at [26, 32] on div at bounding box center [29, 29] width 20 height 20
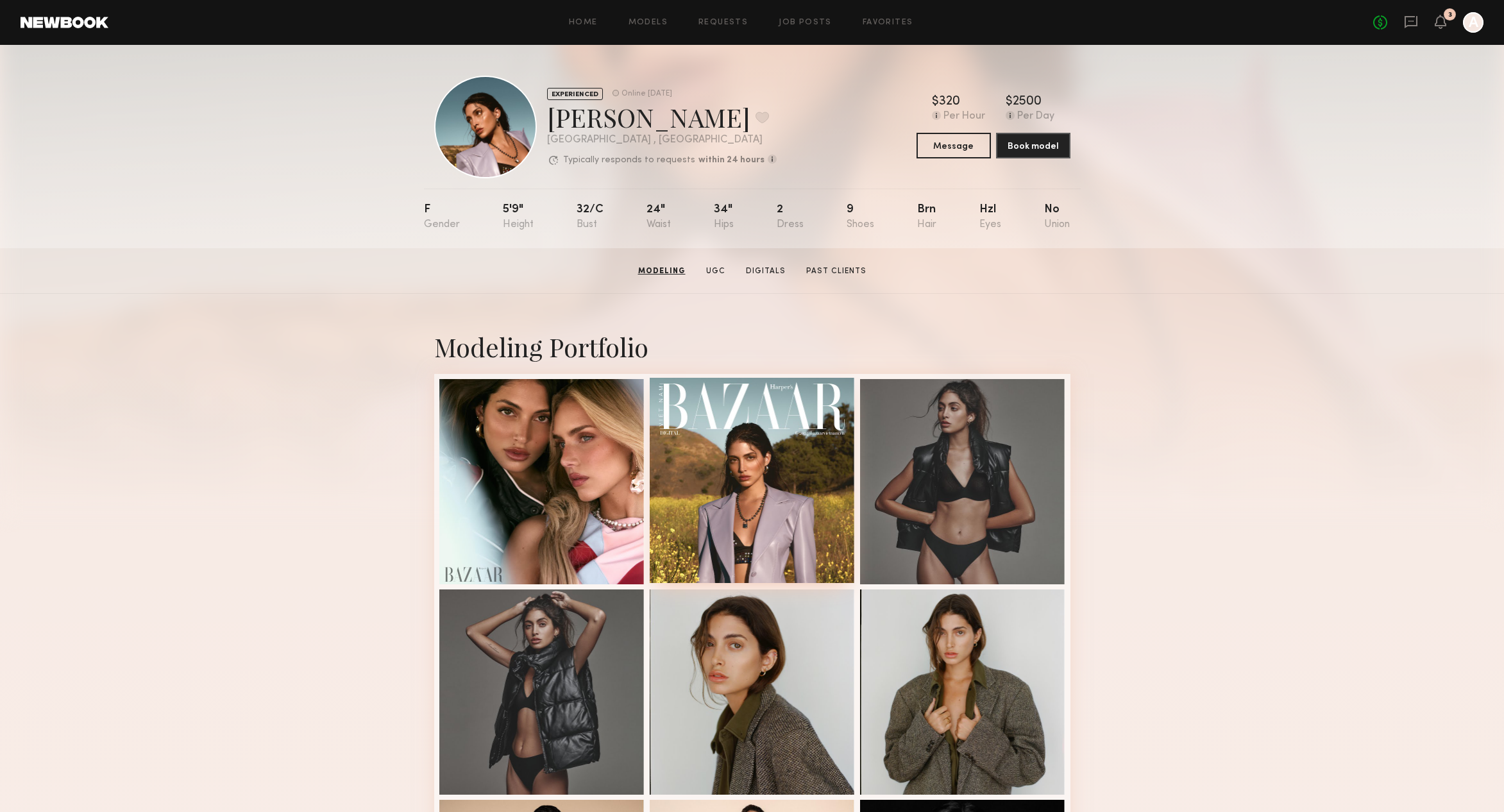
scroll to position [0, 0]
click at [826, 277] on link "Past Clients" at bounding box center [835, 271] width 71 height 11
